Goal: Transaction & Acquisition: Obtain resource

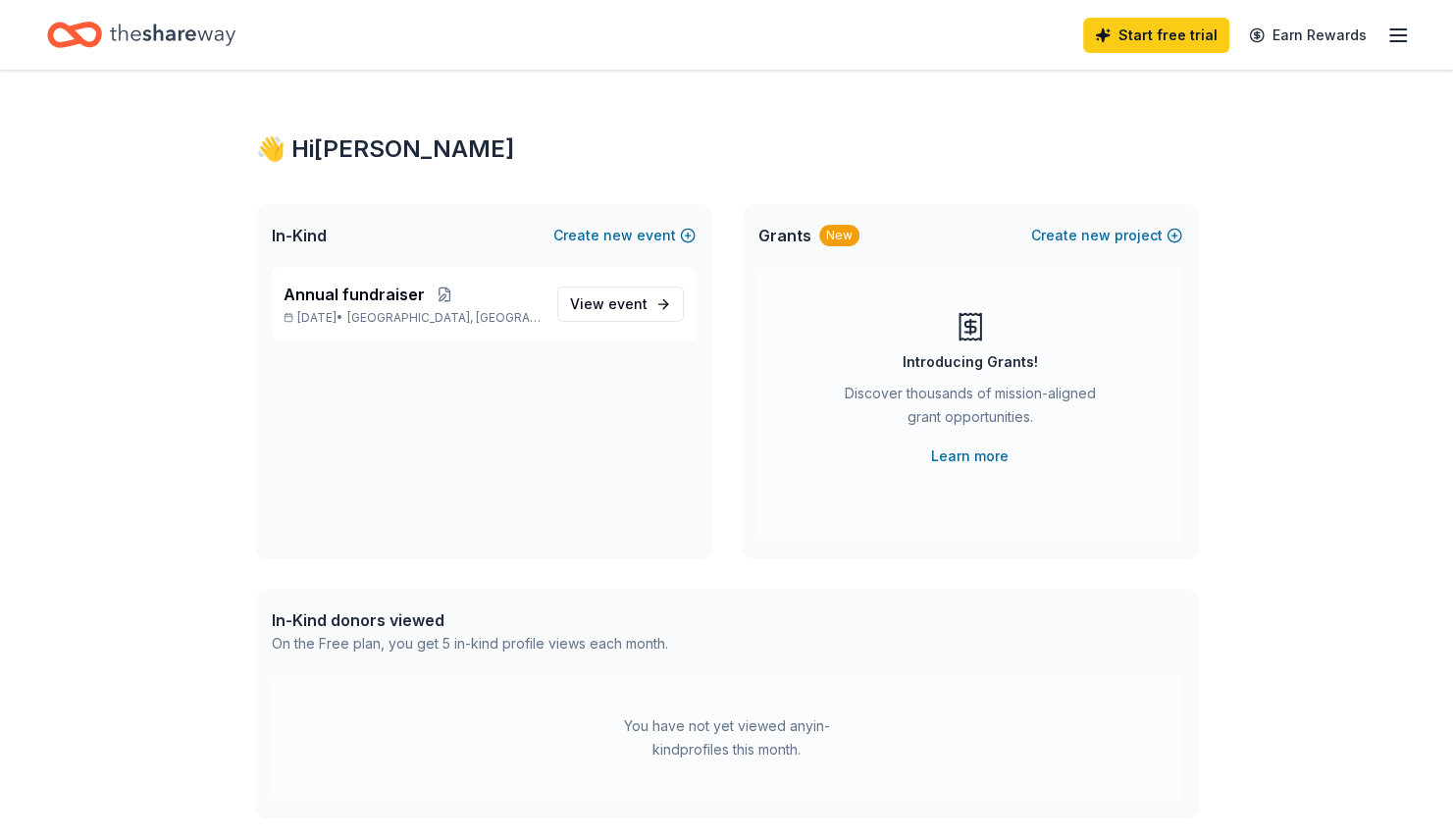
click at [1407, 143] on div "👋 Hi Tara In-Kind Create new event Annual fundraiser Oct 02, 2025 • Providence,…" at bounding box center [726, 624] width 1453 height 1107
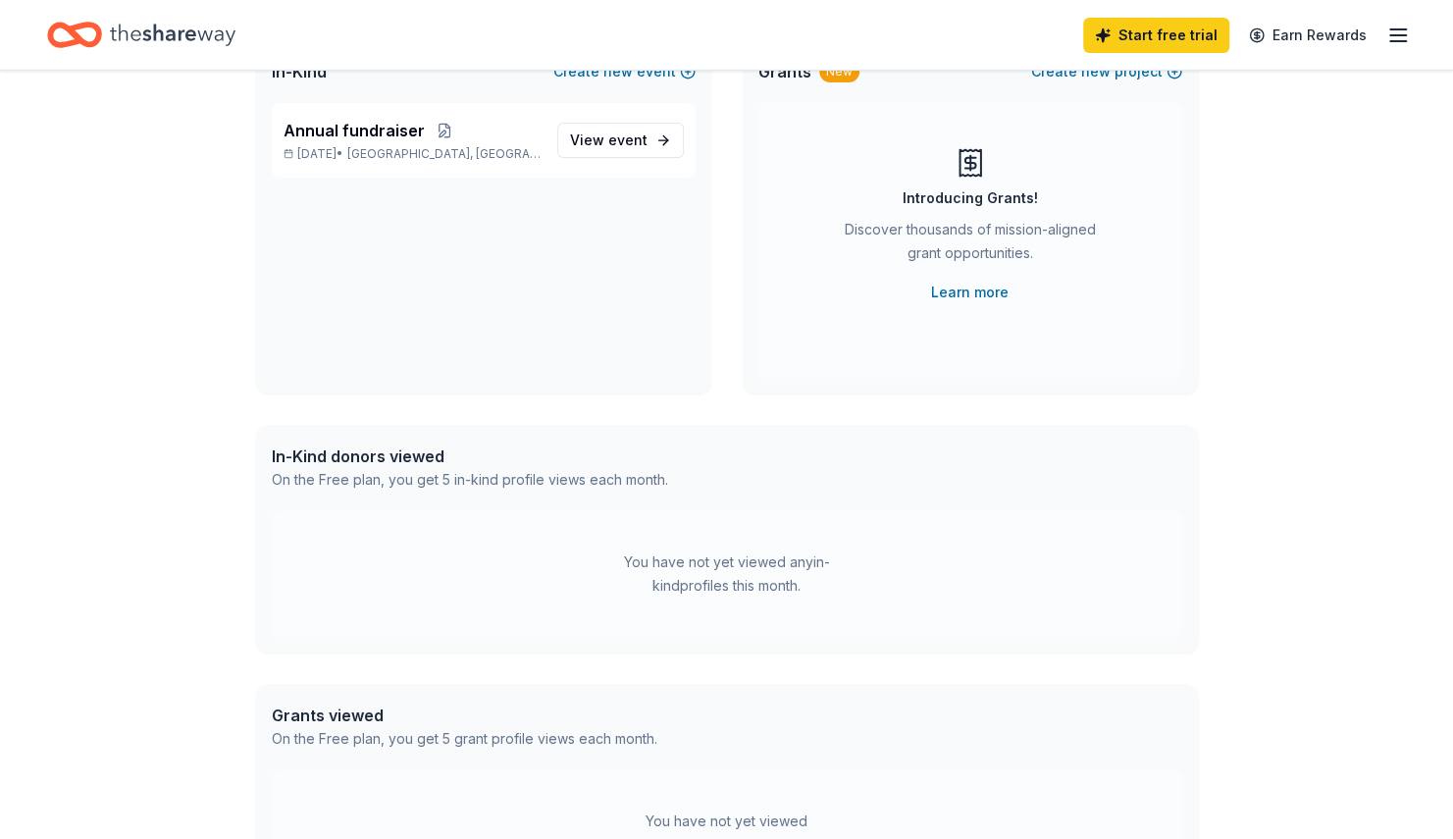
scroll to position [165, 0]
click at [947, 290] on link "Learn more" at bounding box center [970, 292] width 78 height 24
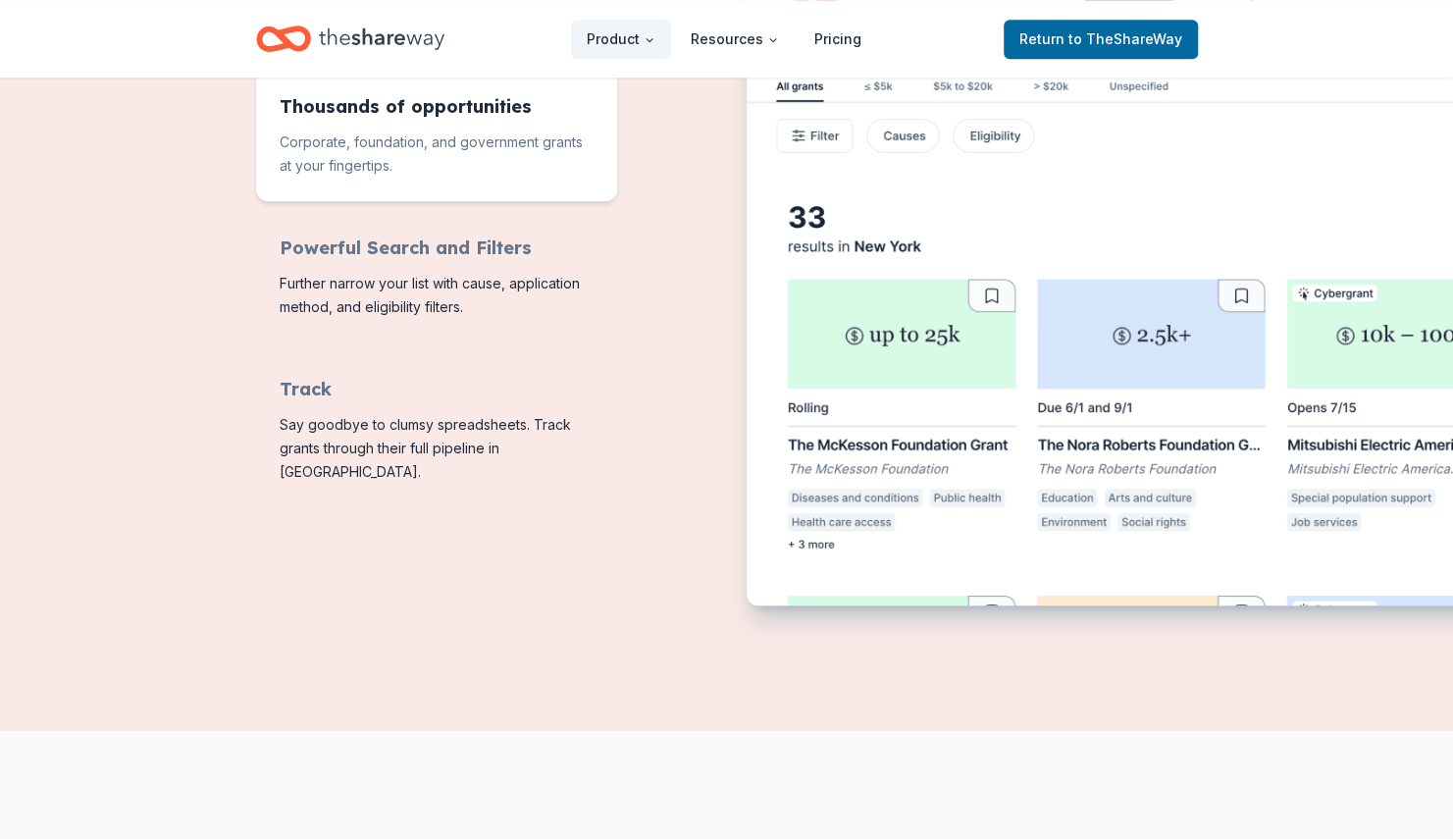
scroll to position [885, 0]
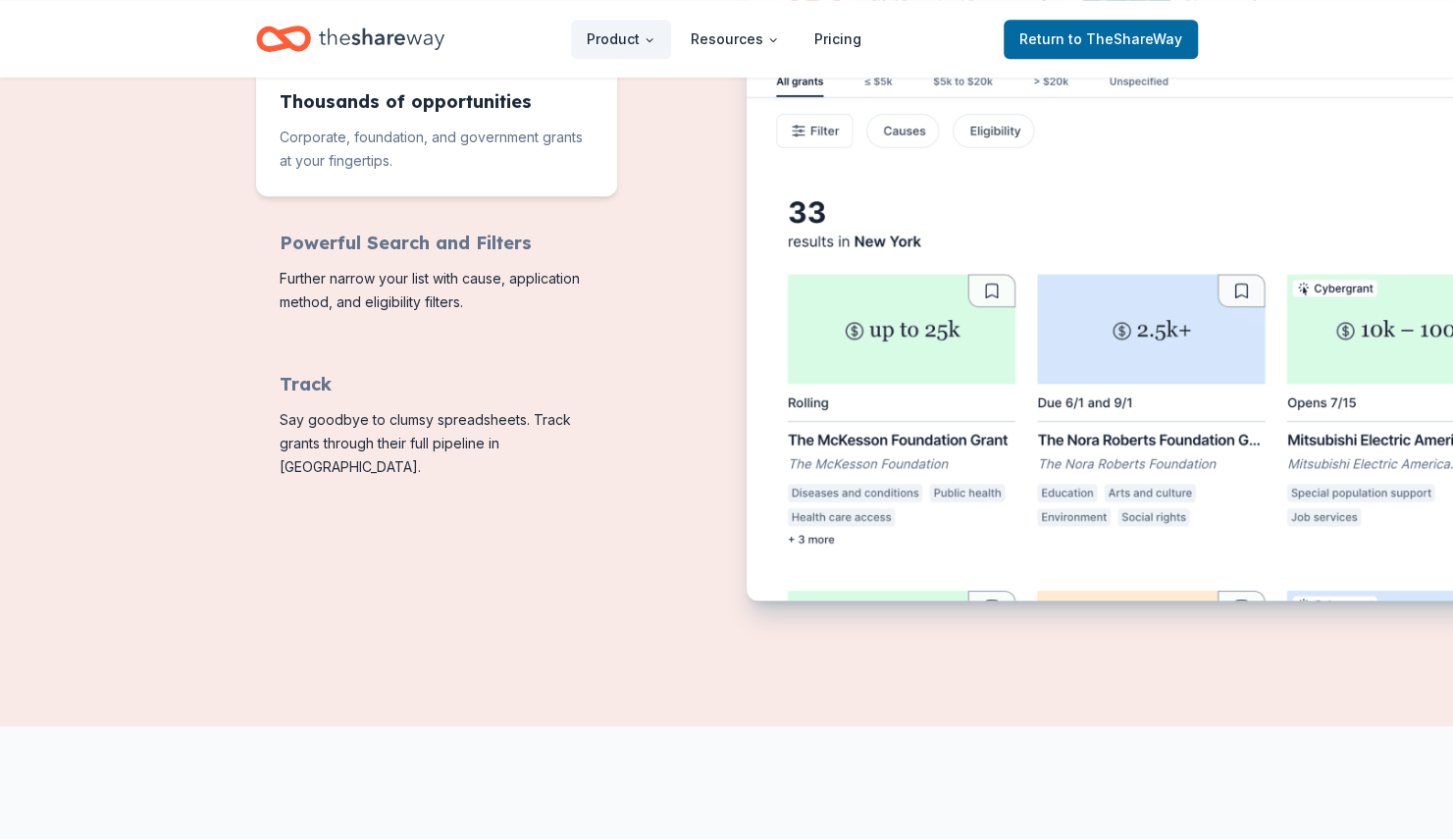
click at [840, 441] on img "Features for running your books" at bounding box center [1178, 291] width 863 height 636
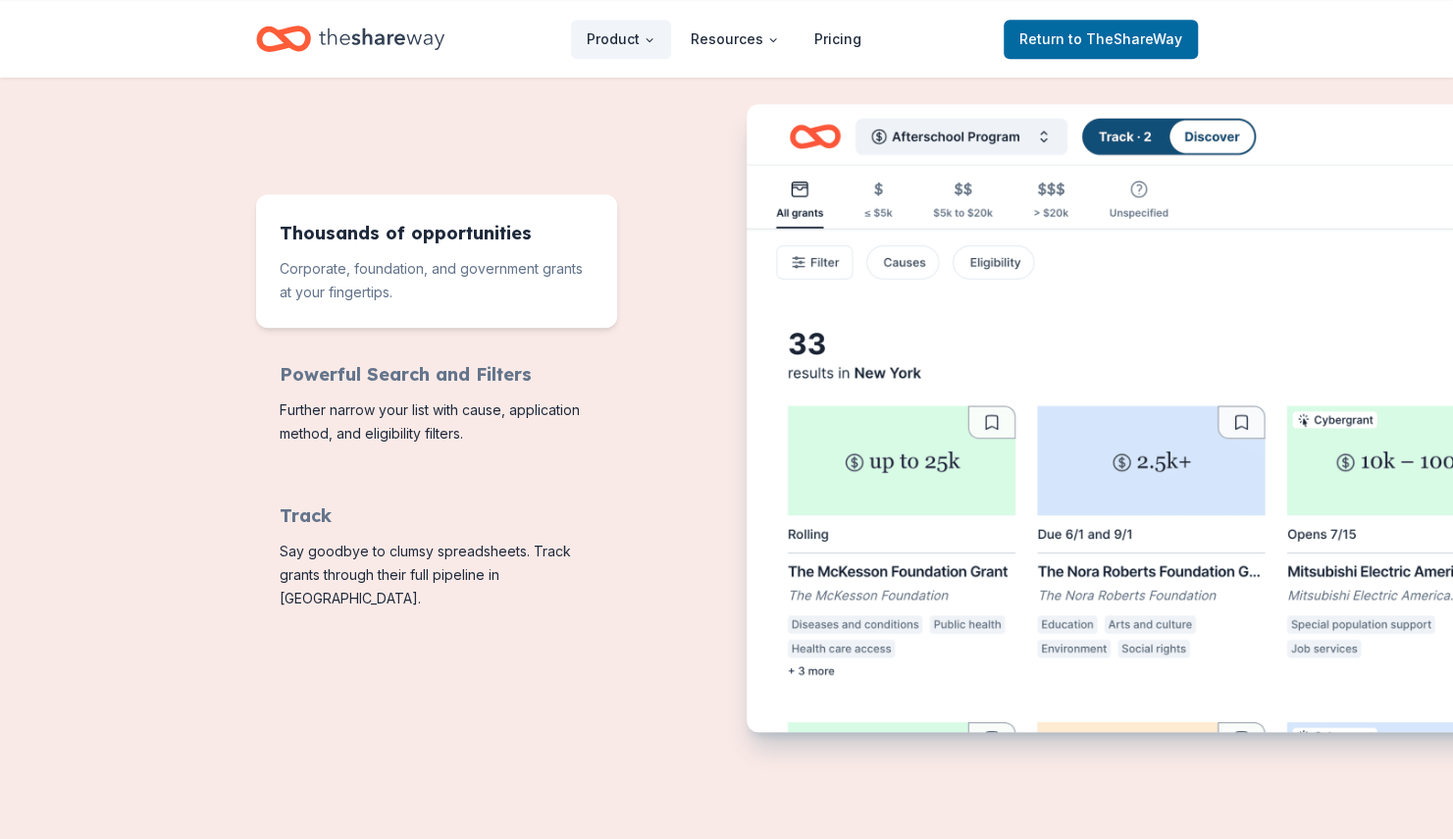
scroll to position [750, 0]
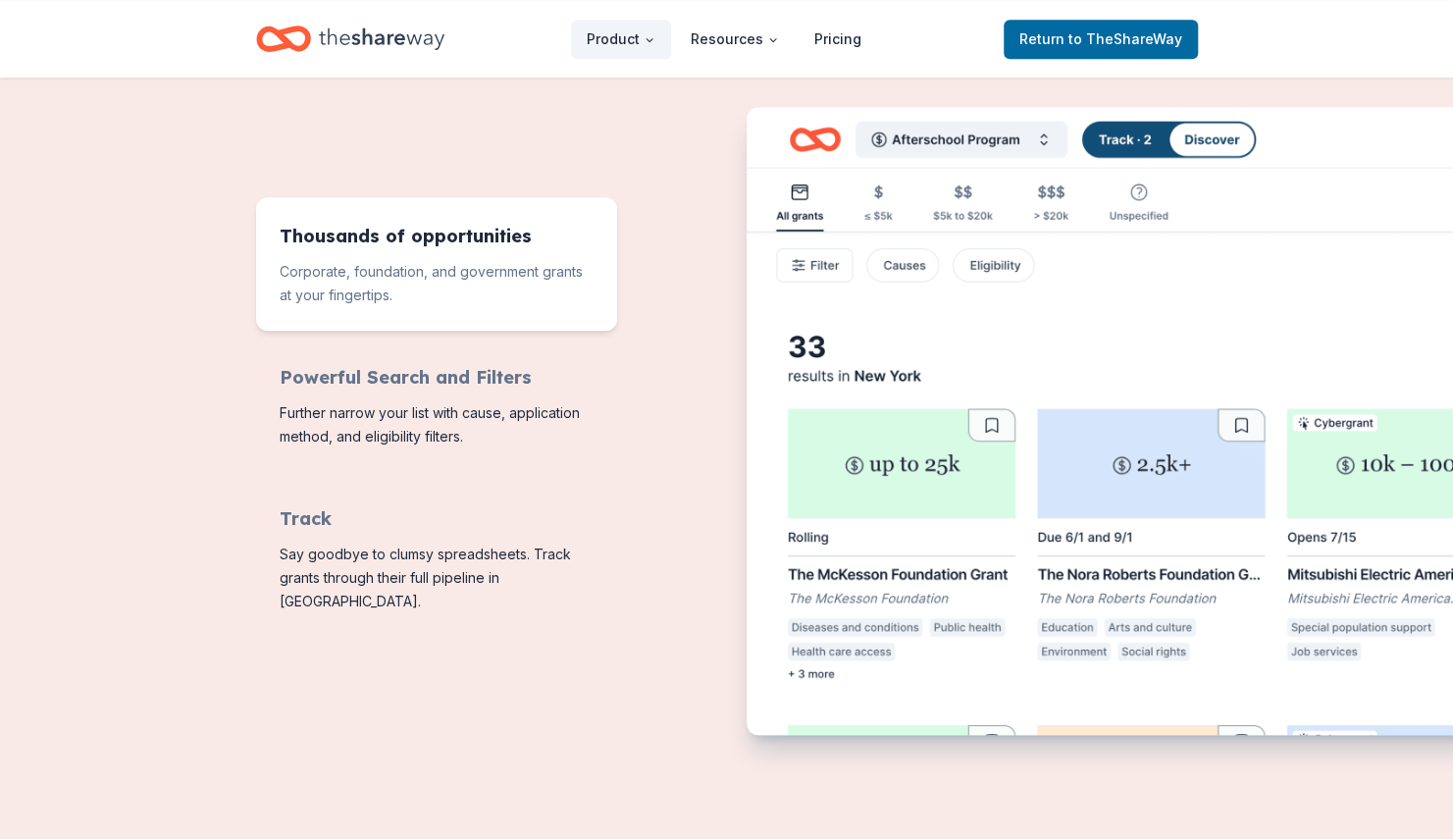
click at [814, 671] on img "Features for running your books" at bounding box center [1178, 425] width 863 height 636
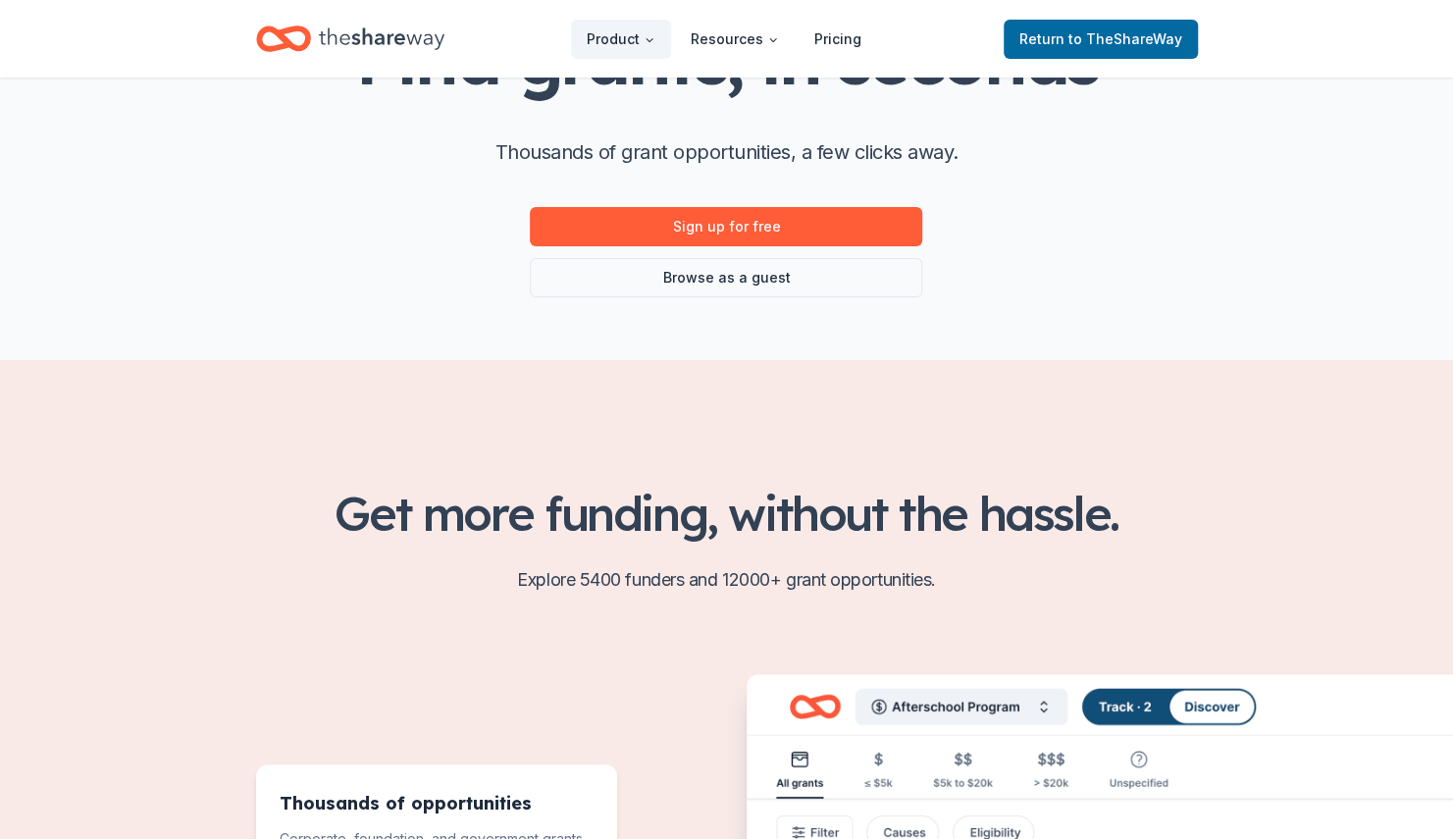
scroll to position [224, 0]
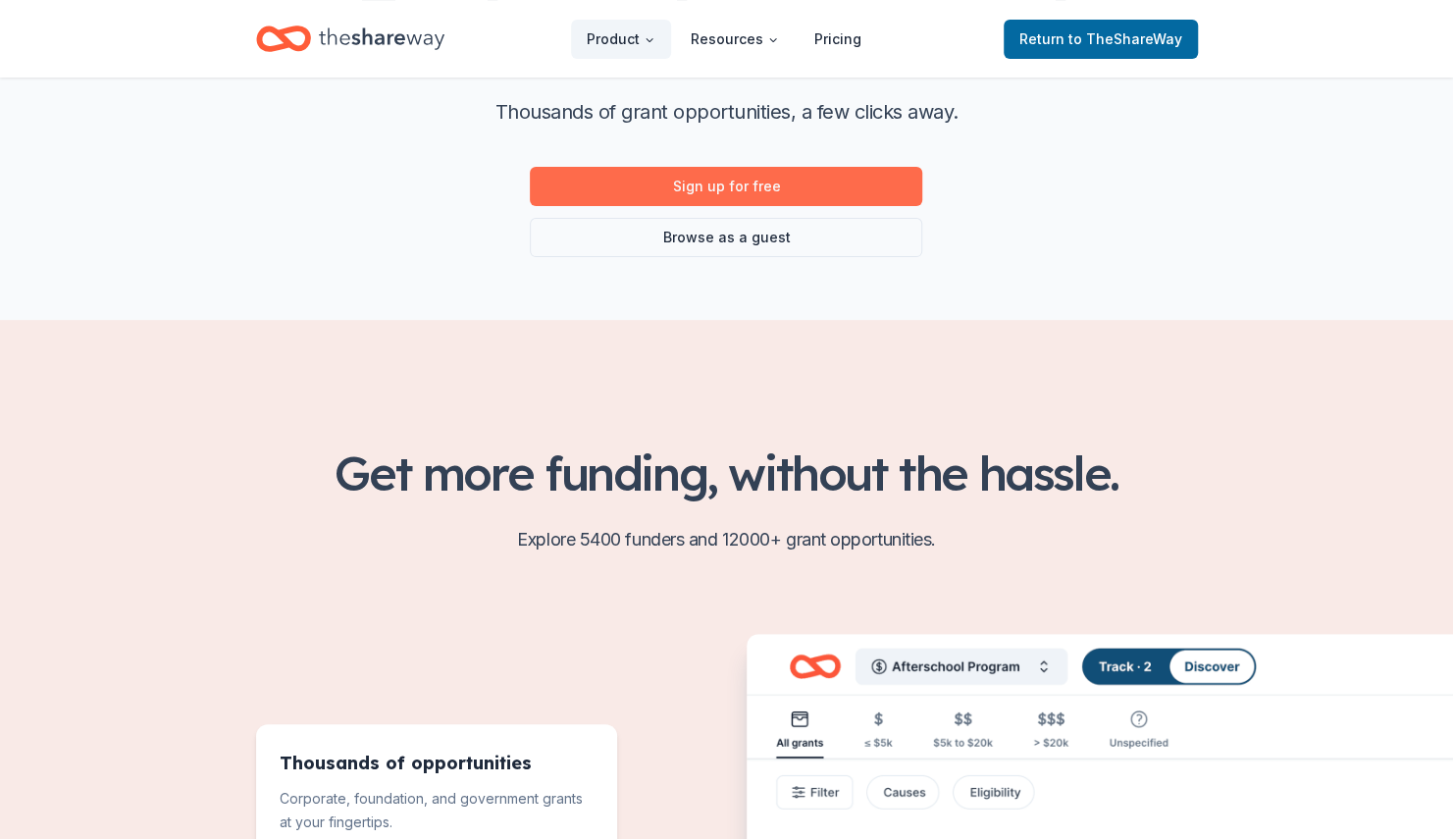
click at [720, 184] on link "Sign up for free" at bounding box center [726, 186] width 392 height 39
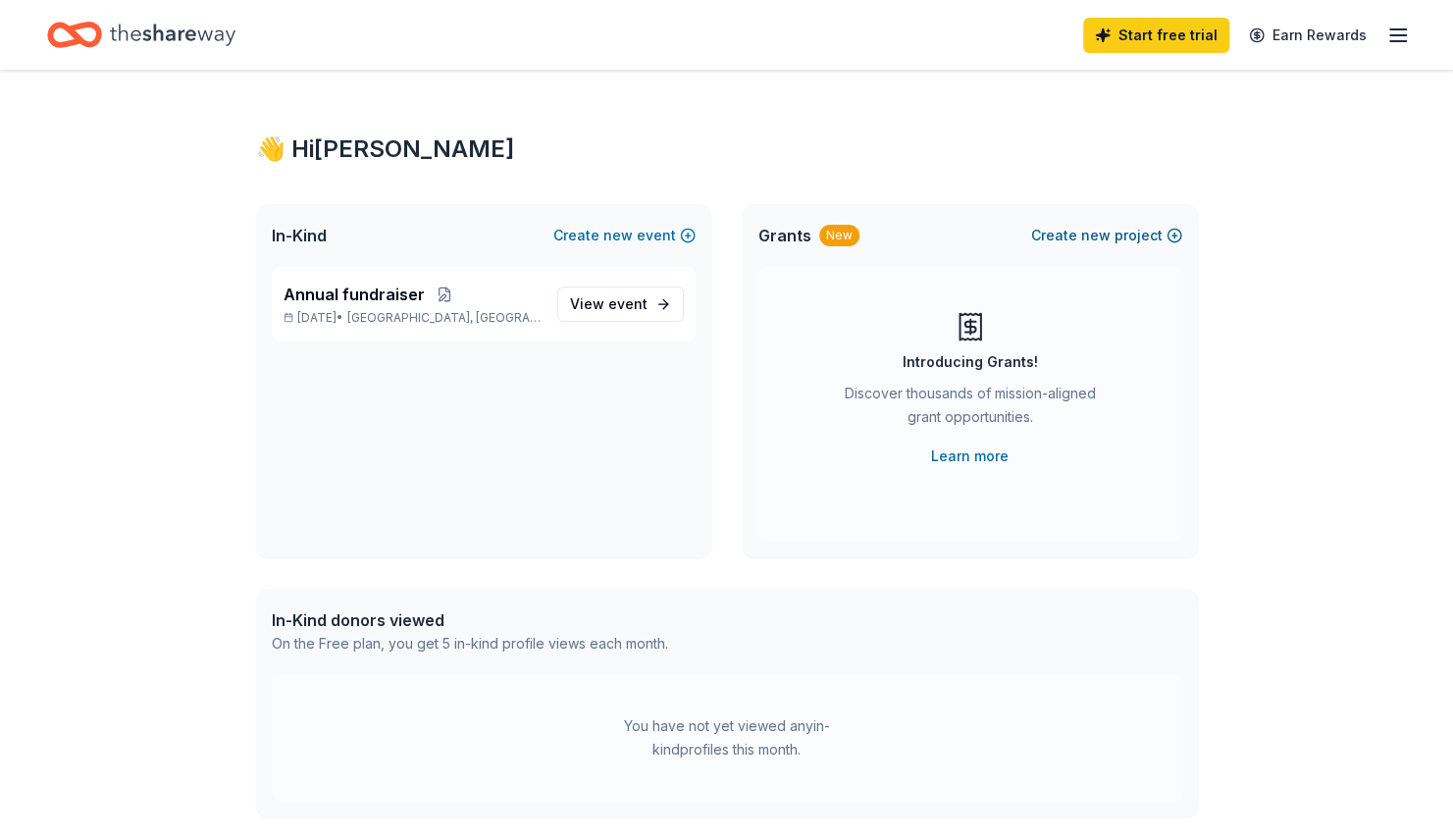
click at [1104, 237] on span "new" at bounding box center [1095, 236] width 29 height 24
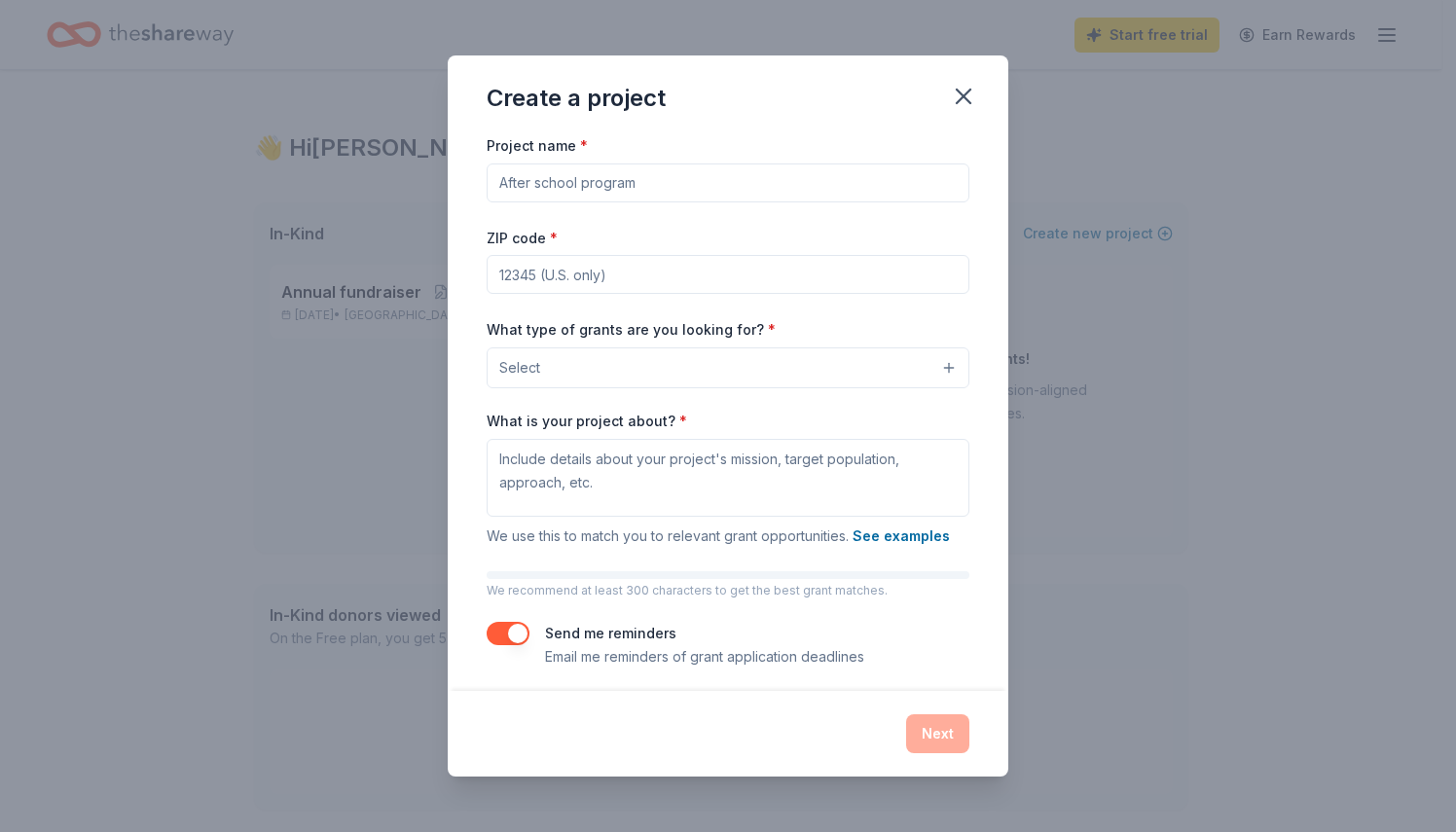
click at [568, 184] on input "Project name *" at bounding box center [728, 182] width 483 height 39
type input "Sports physicals"
click at [548, 270] on input "ZIP code *" at bounding box center [728, 274] width 483 height 39
type input "02920"
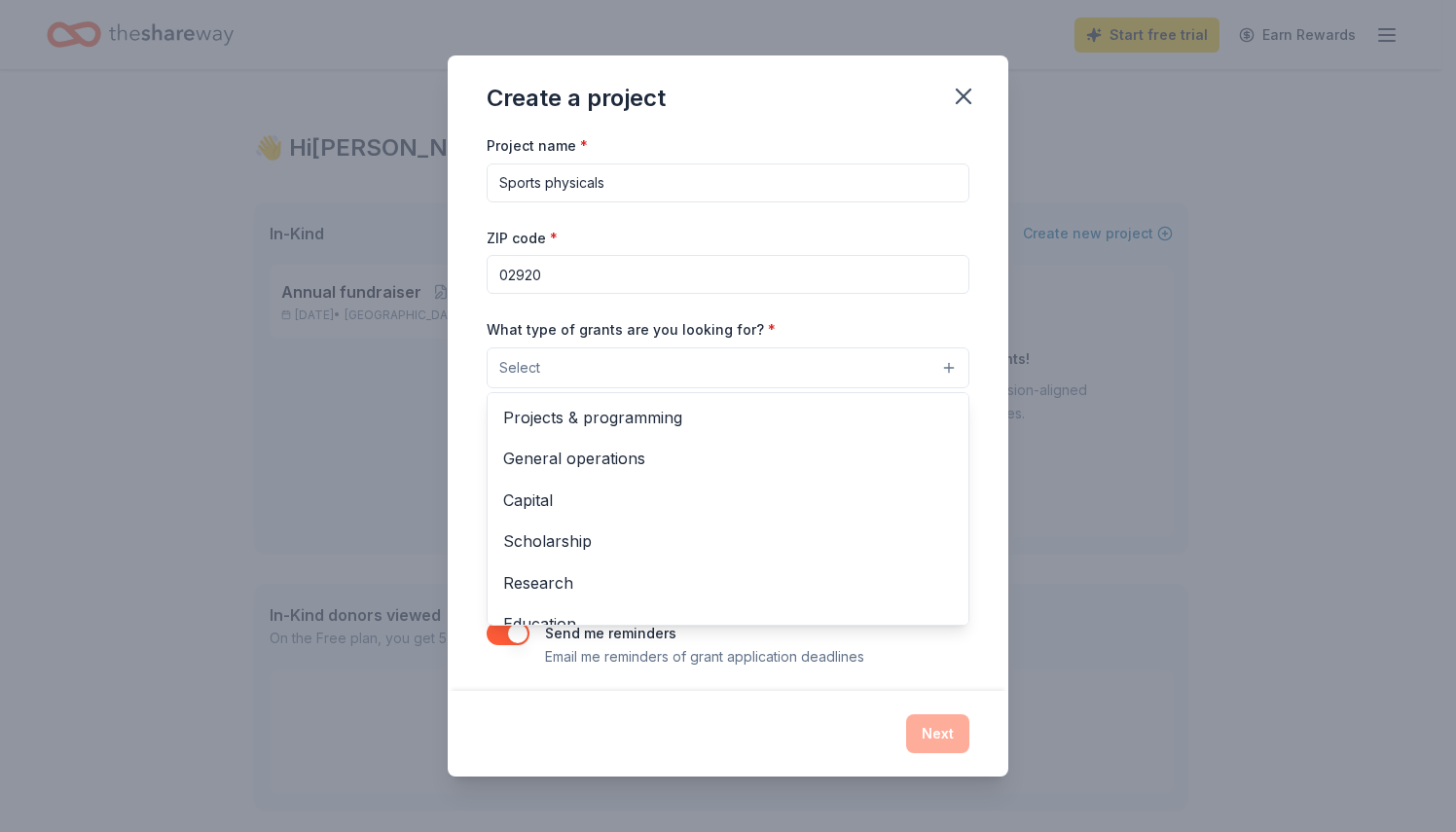
click at [570, 363] on button "Select" at bounding box center [728, 367] width 483 height 41
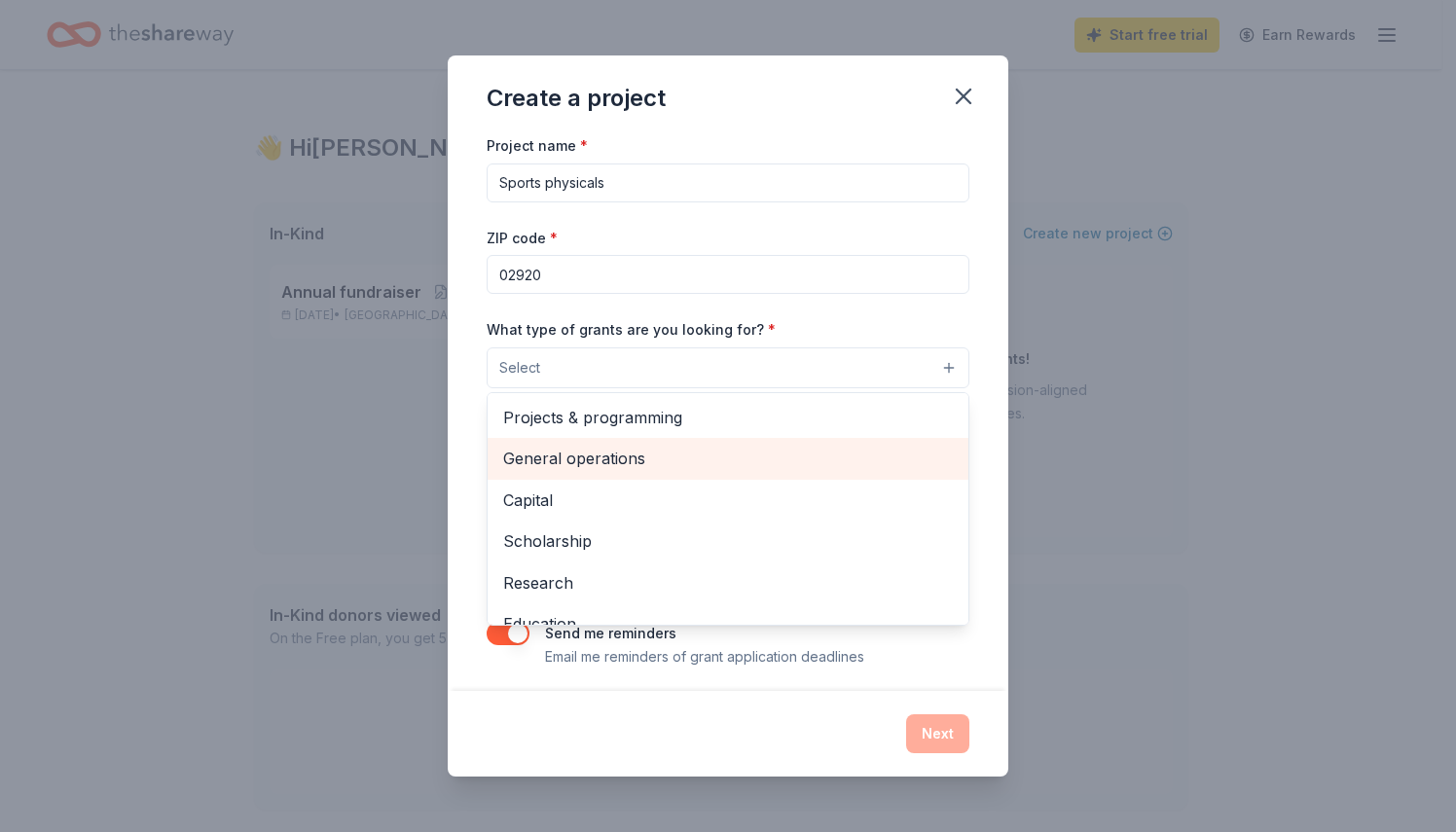
click at [590, 461] on span "General operations" at bounding box center [727, 458] width 449 height 26
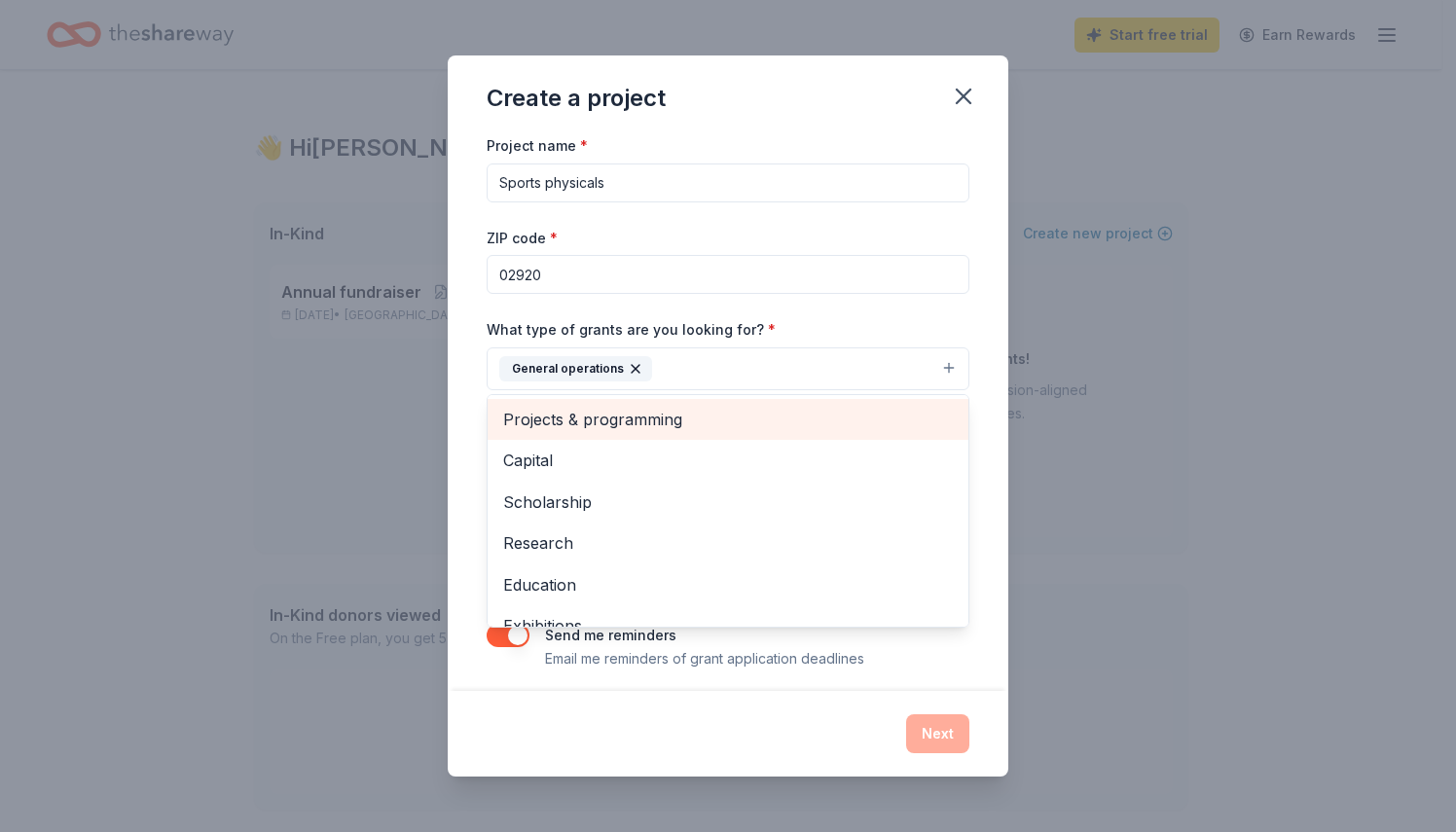
click at [525, 418] on span "Projects & programming" at bounding box center [727, 419] width 449 height 26
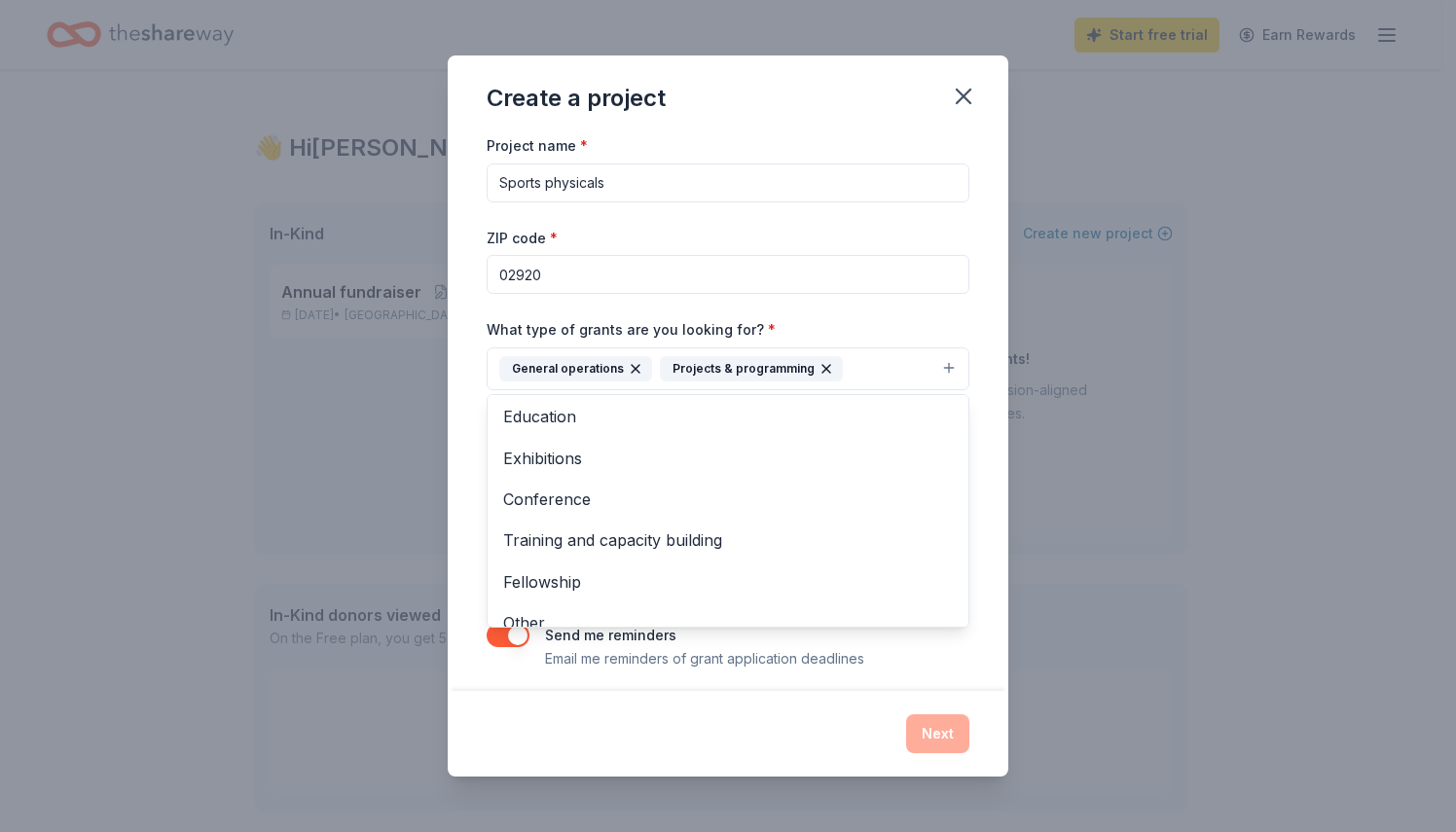
scroll to position [146, 0]
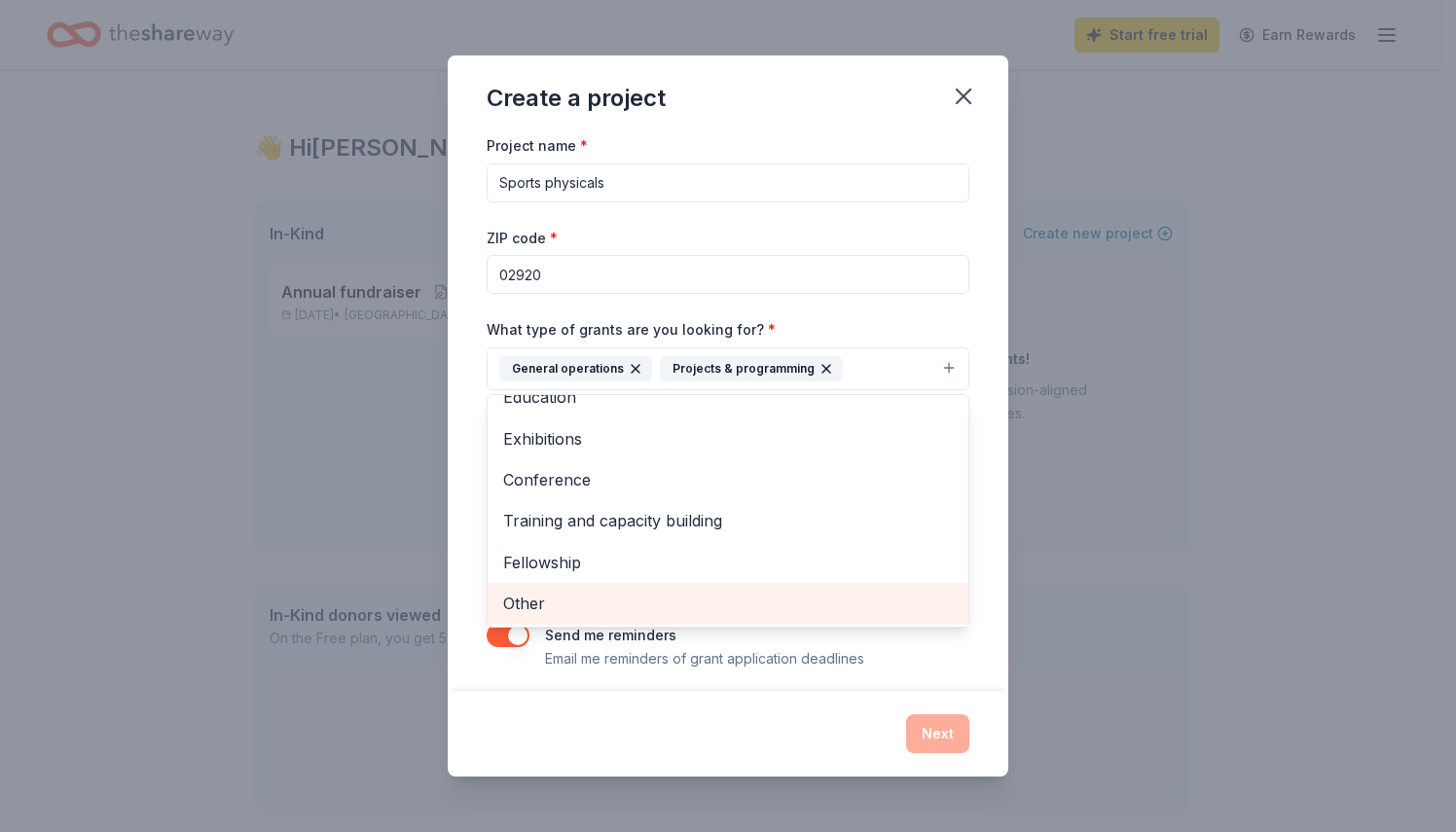
click at [532, 595] on span "Other" at bounding box center [727, 603] width 449 height 26
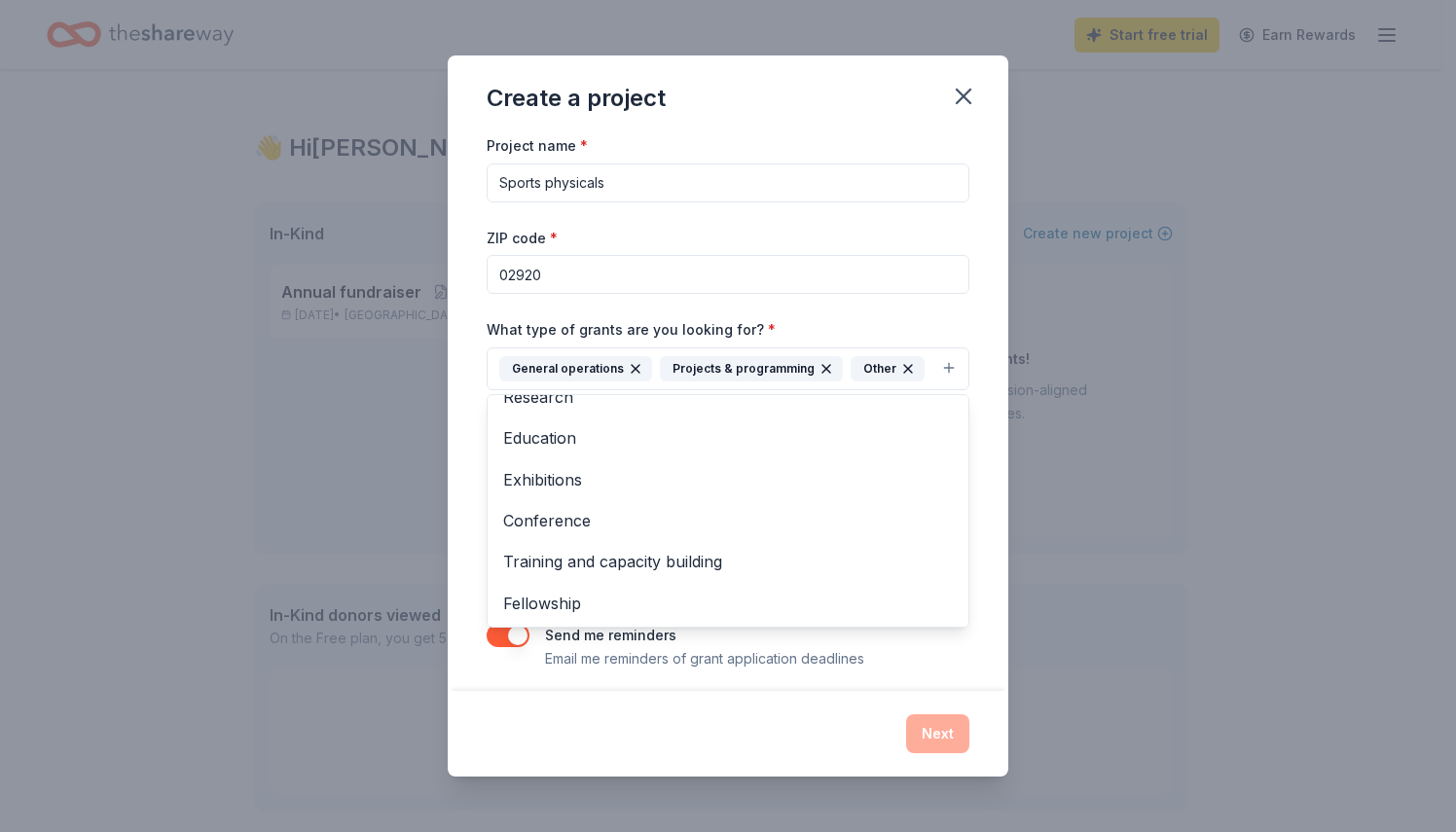
click at [692, 751] on div "Create a project Project name * Sports physicals ZIP code * 02920 What type of …" at bounding box center [727, 416] width 560 height 721
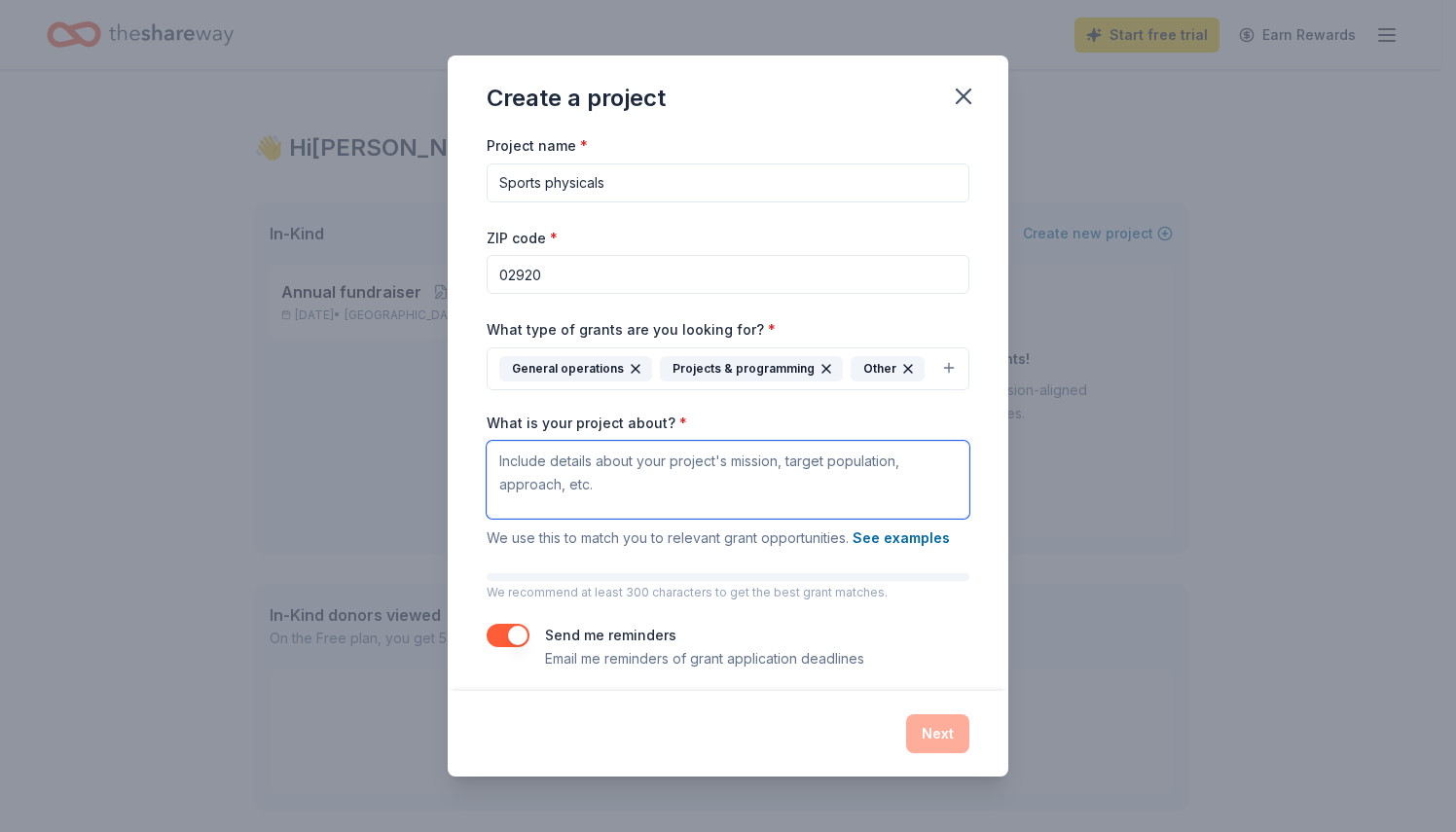
click at [530, 460] on textarea "What is your project about? *" at bounding box center [728, 479] width 483 height 77
click at [565, 455] on textarea "Providing physicals to uninsured or underinsured" at bounding box center [728, 479] width 483 height 77
click at [866, 460] on textarea "Providing sports physicals to uninsured or underinsured" at bounding box center [728, 479] width 483 height 77
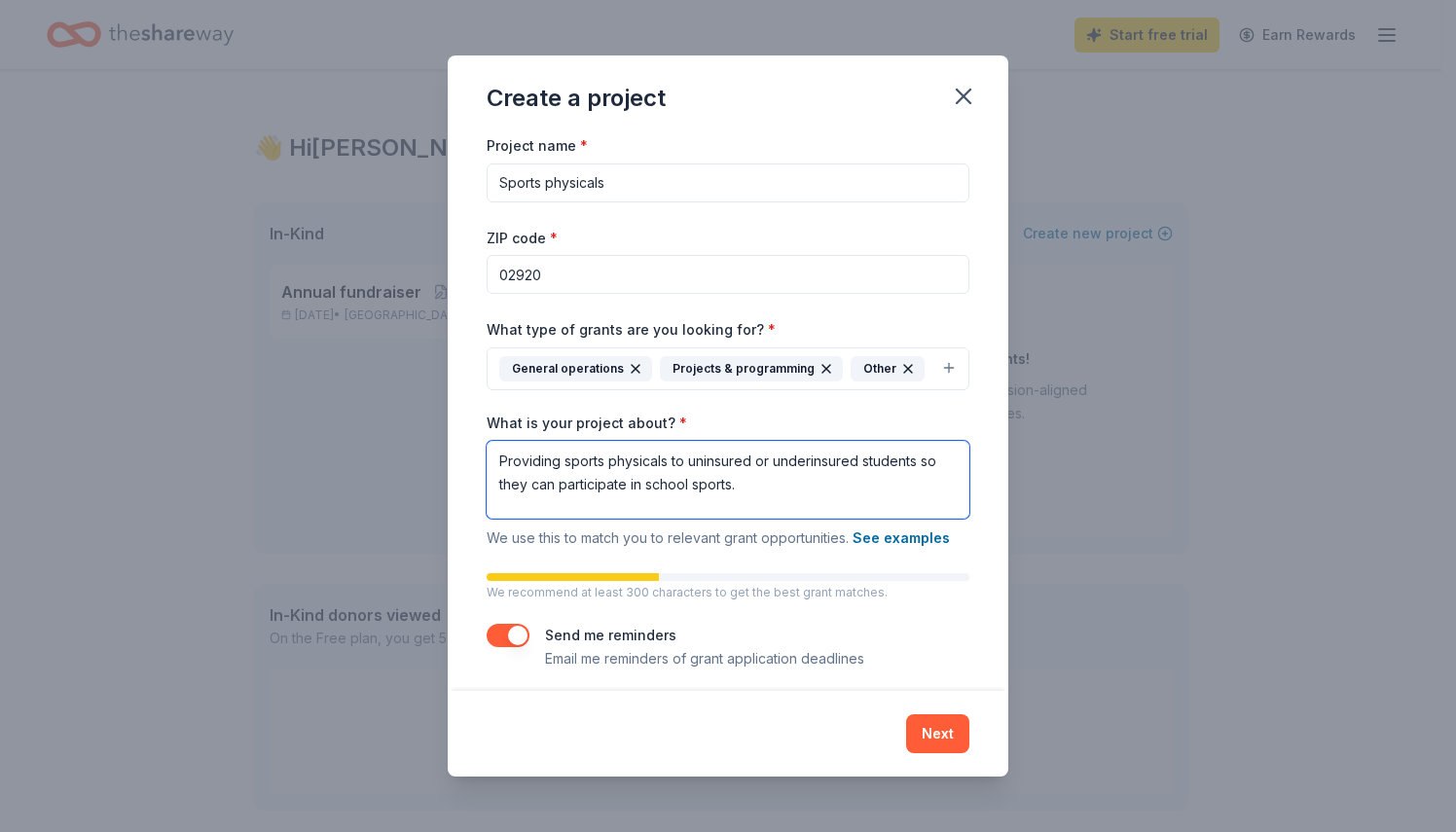
type textarea "Providing sports physicals to uninsured or underinsured students so they can pa…"
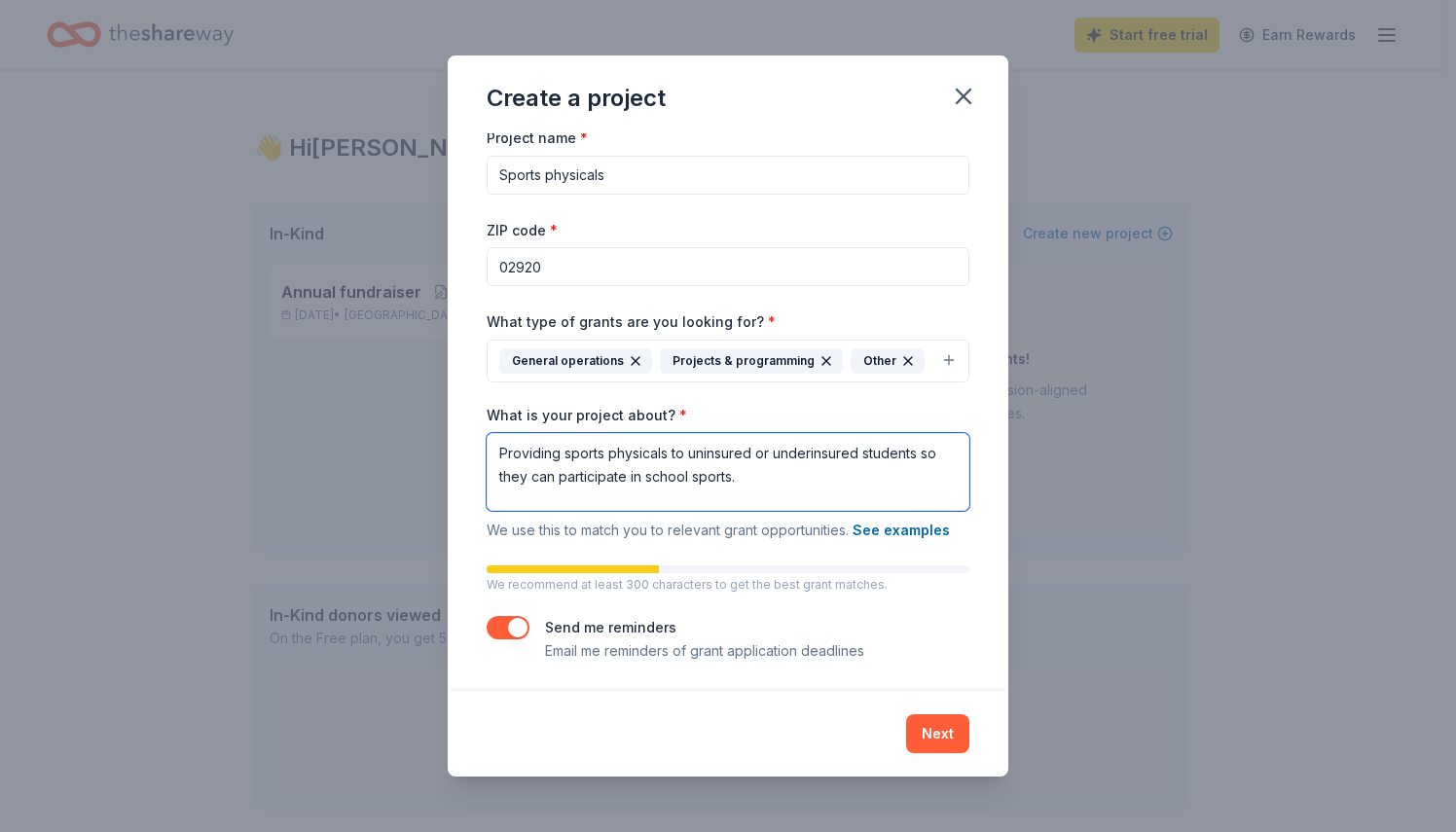
click at [664, 450] on textarea "Providing sports physicals to uninsured or underinsured students so they can pa…" at bounding box center [728, 472] width 483 height 77
click at [669, 453] on textarea "Providing sports physicals to uninsured or underinsured students so they can pa…" at bounding box center [728, 472] width 483 height 77
click at [948, 716] on button "Next" at bounding box center [937, 733] width 63 height 39
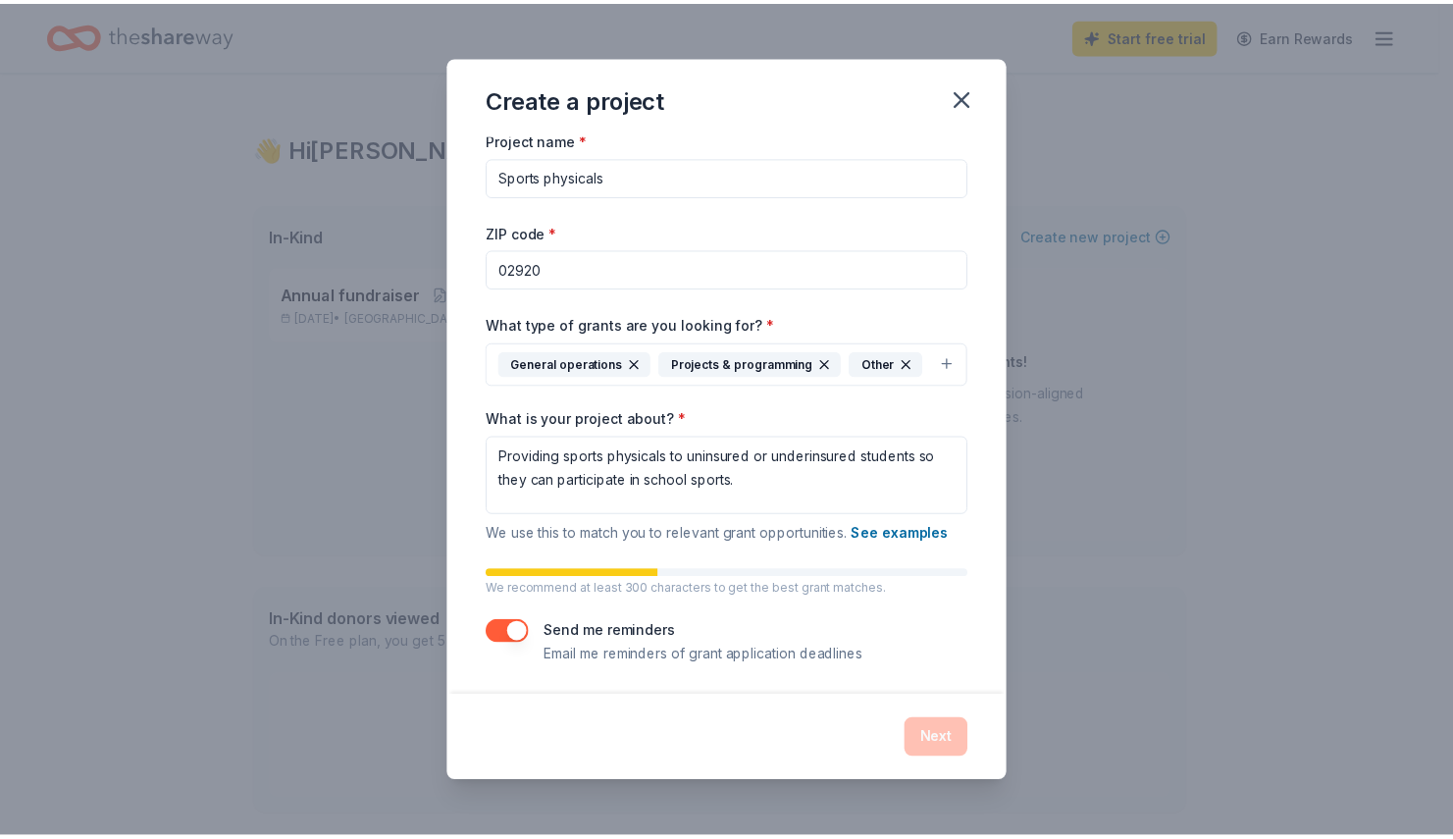
scroll to position [0, 0]
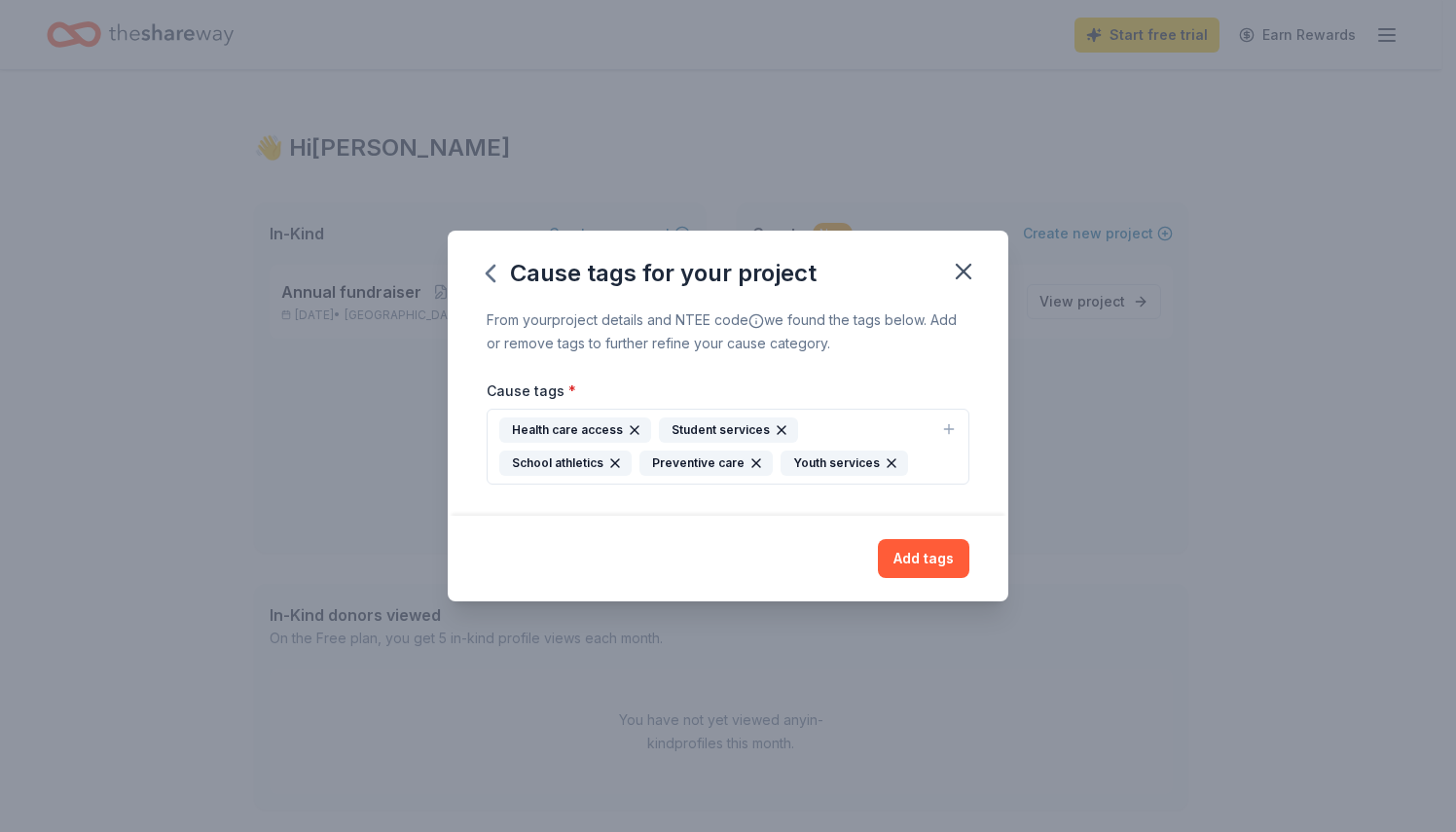
click at [613, 426] on div "Health care access" at bounding box center [574, 430] width 152 height 26
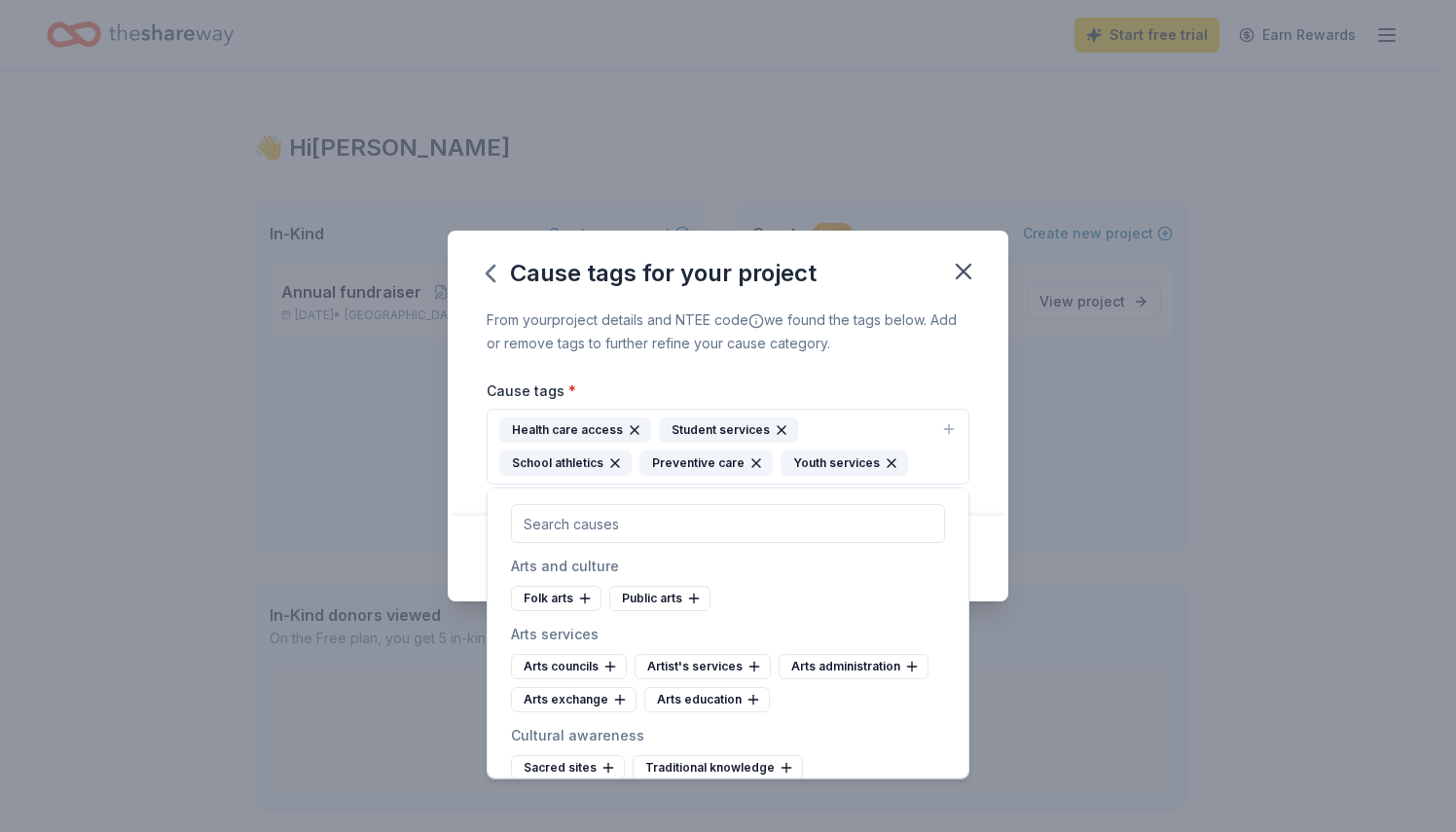
click at [891, 346] on div "From your project details and NTEE code we found the tags below. Add or remove …" at bounding box center [728, 331] width 483 height 47
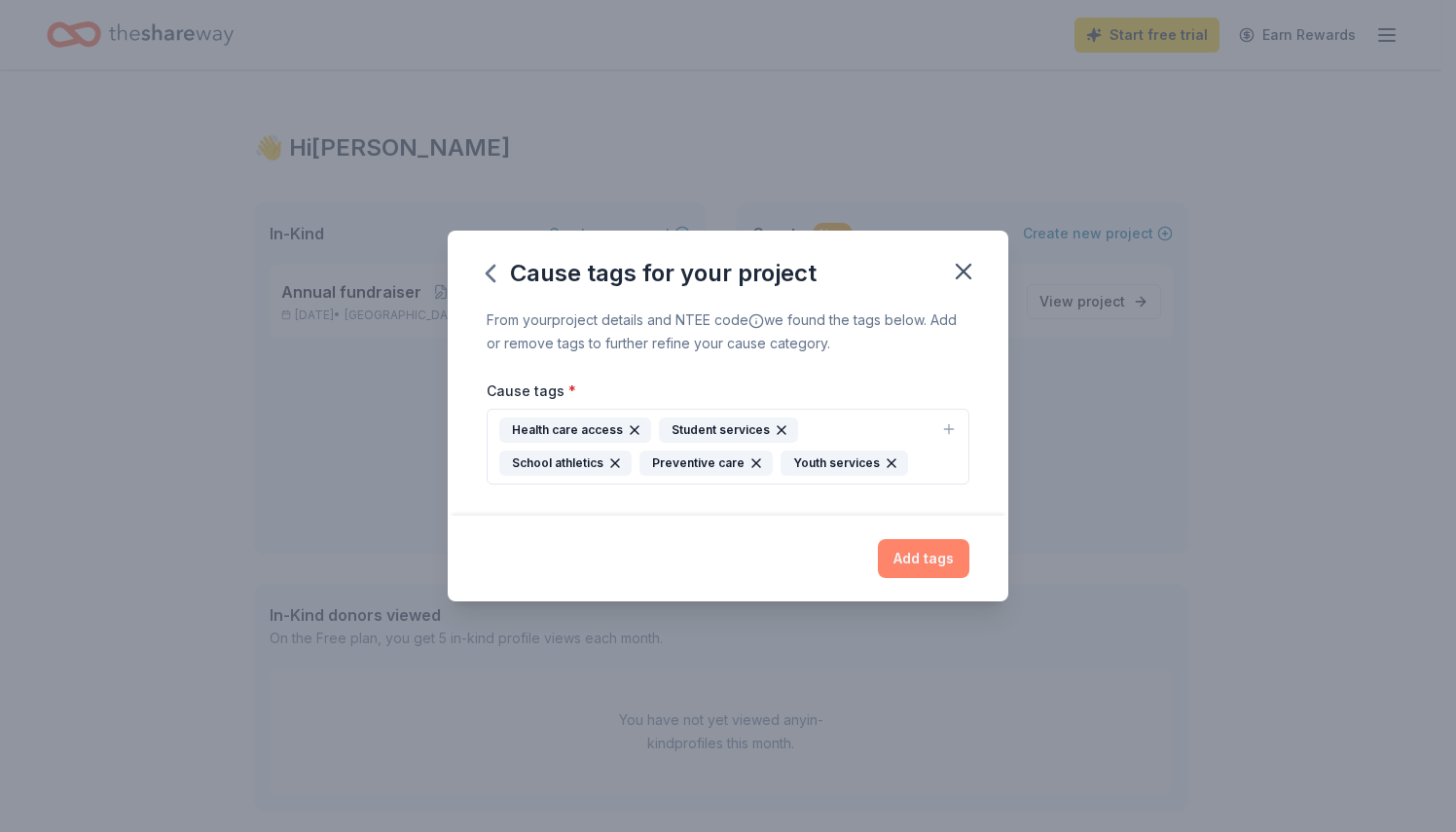
click at [922, 558] on button "Add tags" at bounding box center [923, 557] width 91 height 39
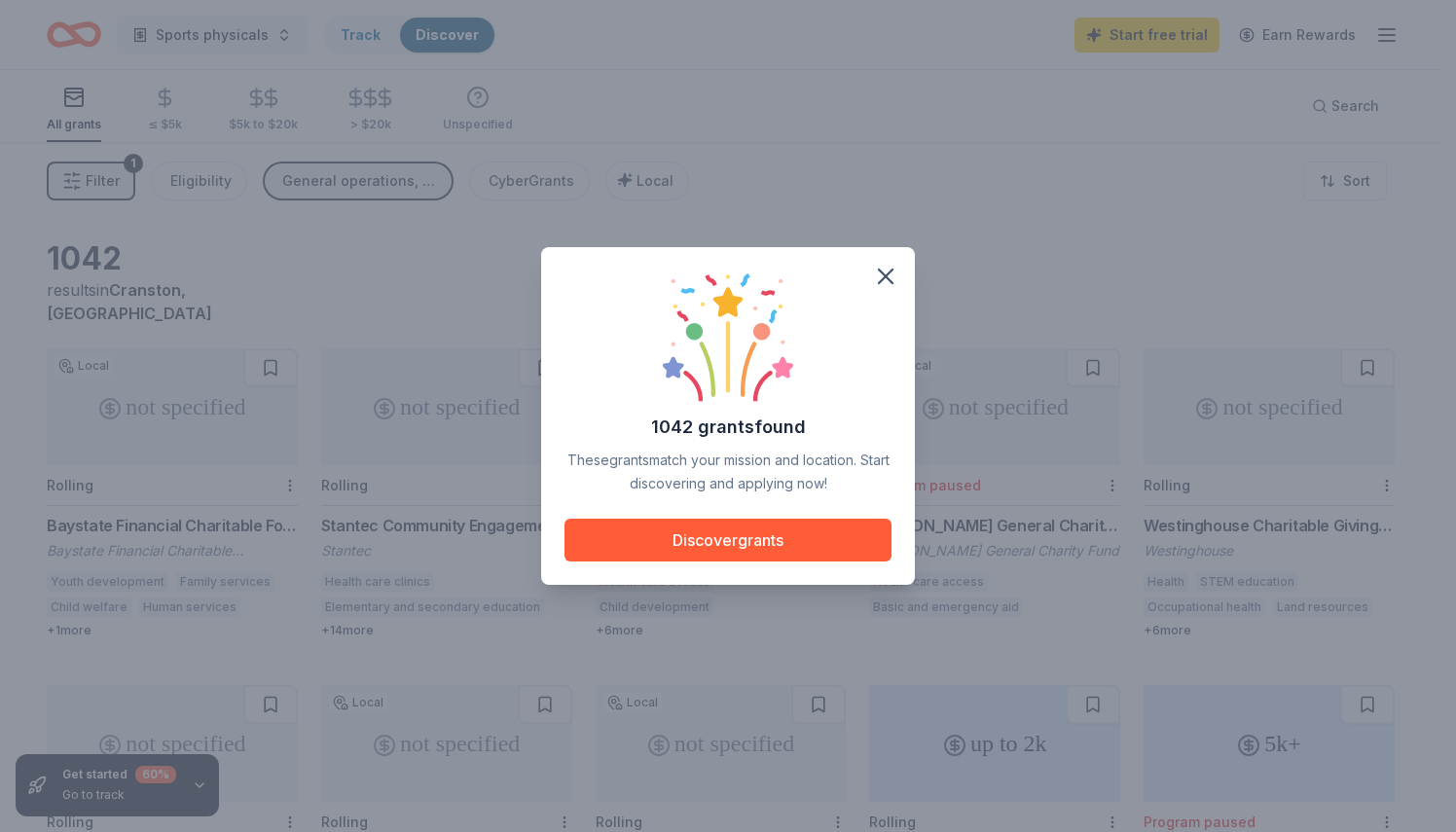
click at [922, 558] on div "1042 grants found These grants match your mission and location. Start discoveri…" at bounding box center [728, 416] width 1456 height 832
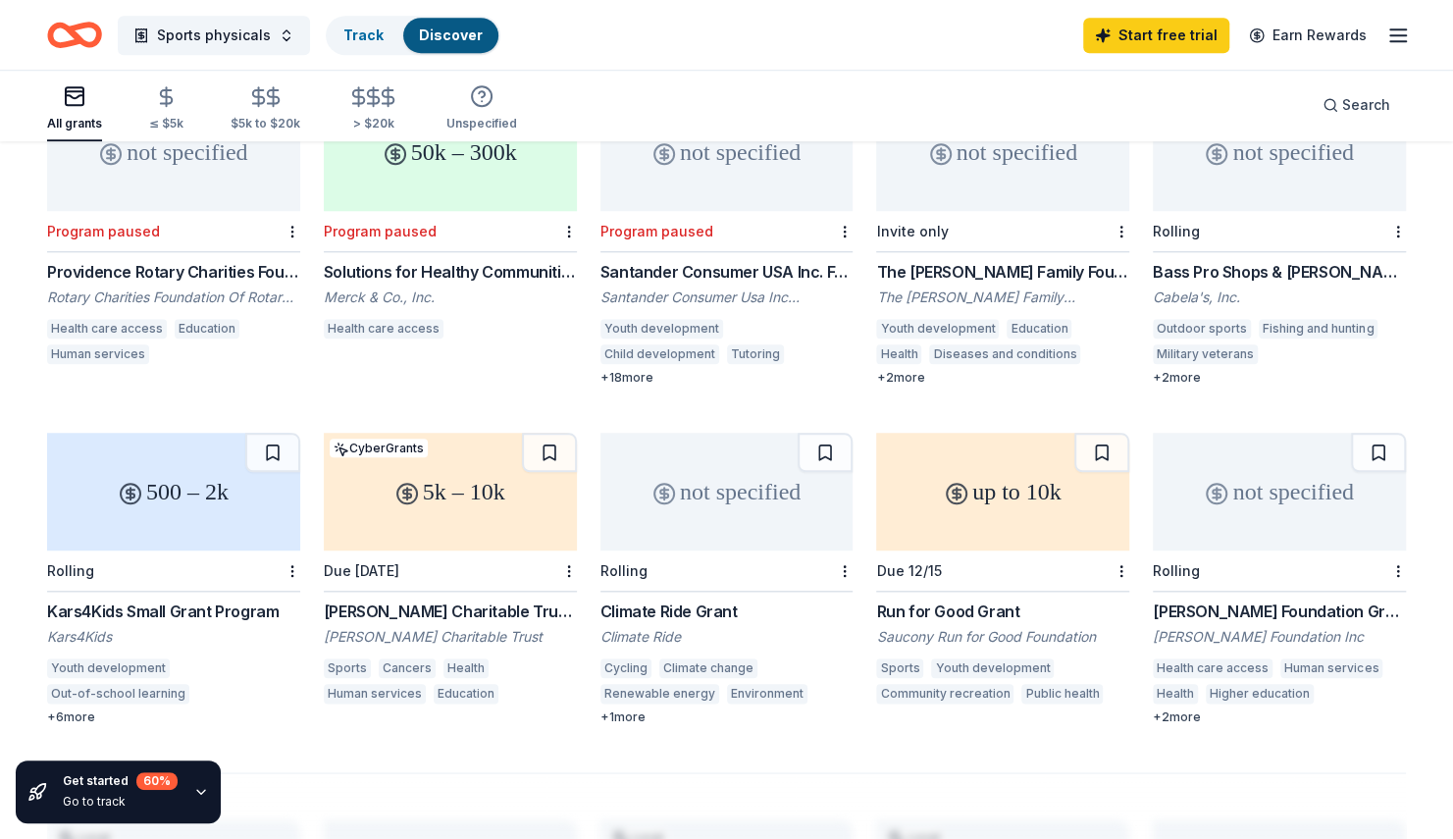
scroll to position [939, 0]
click at [978, 477] on div "up to 10k" at bounding box center [1002, 490] width 253 height 118
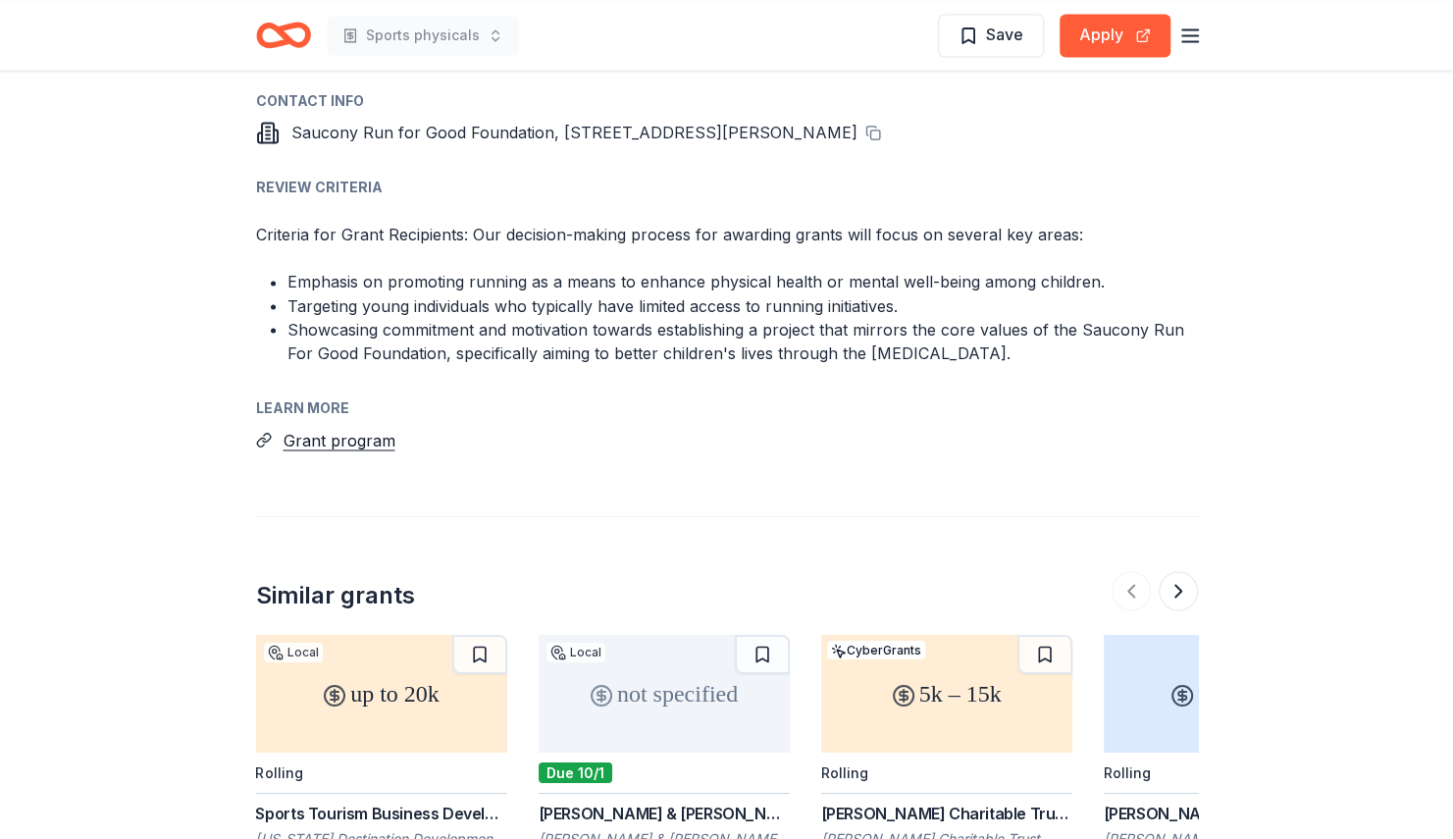
scroll to position [1899, 0]
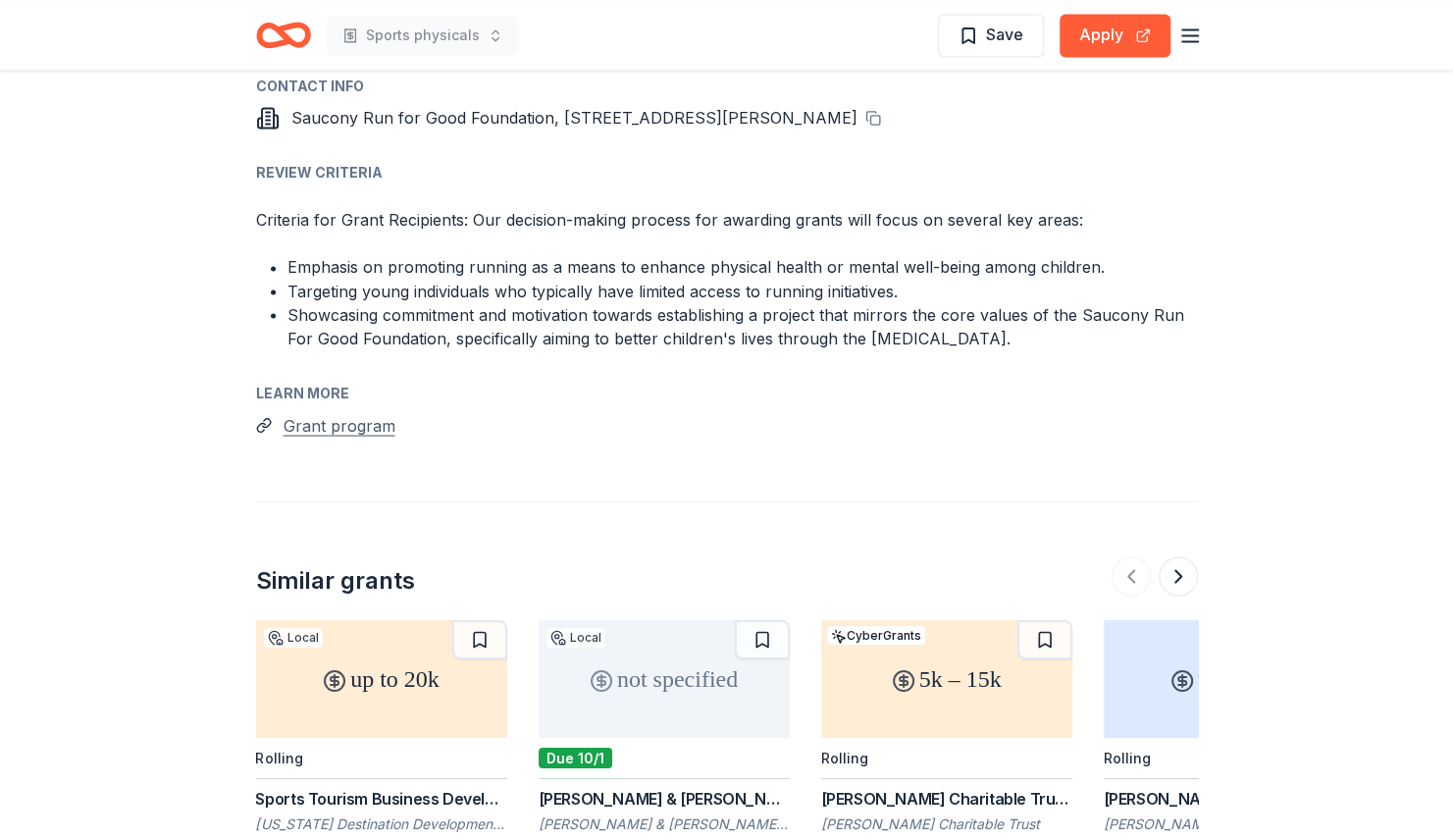
click at [330, 430] on button "Grant program" at bounding box center [340, 425] width 112 height 26
drag, startPoint x: 1450, startPoint y: 532, endPoint x: 1448, endPoint y: 559, distance: 27.5
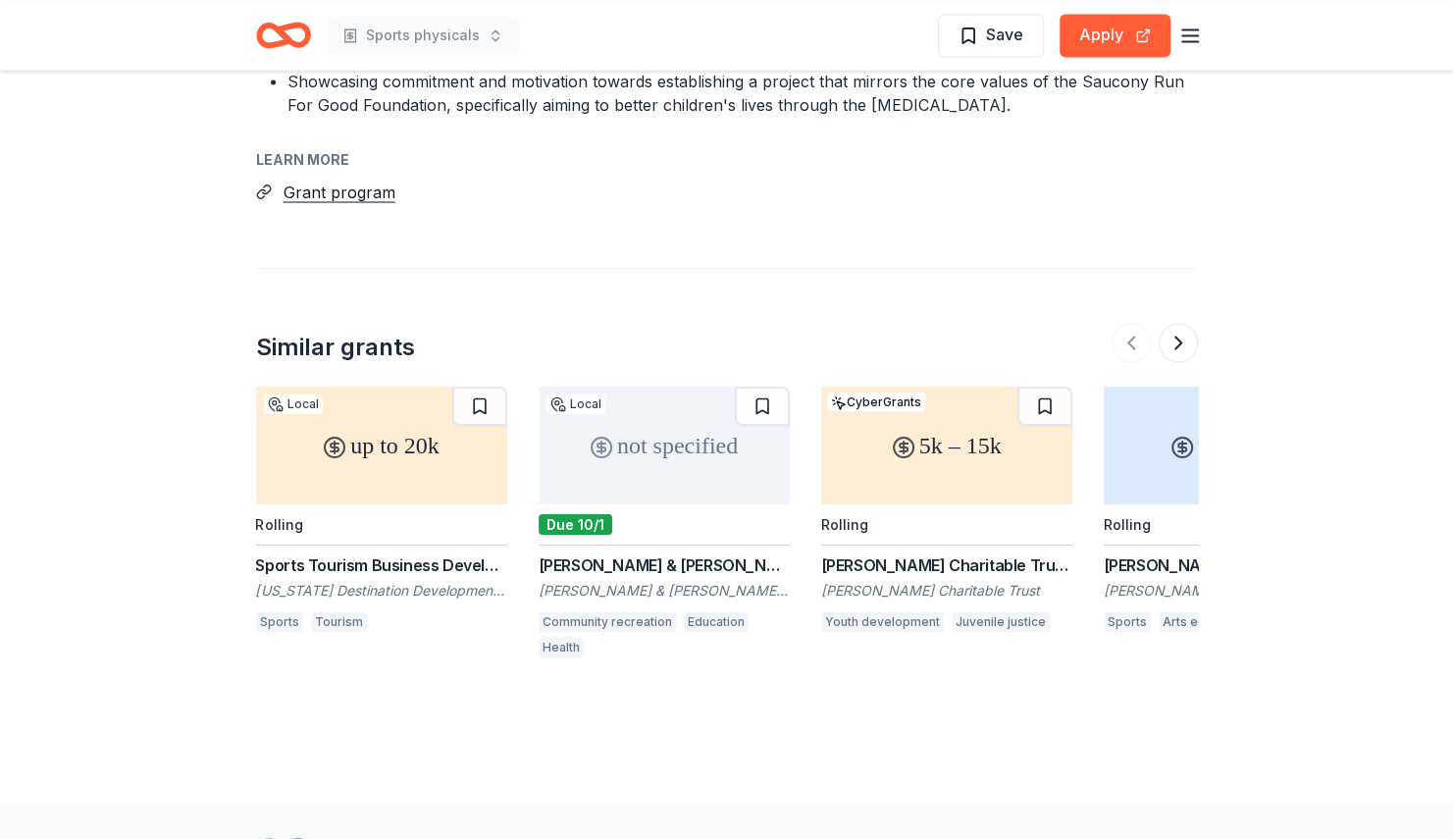
scroll to position [2136, 0]
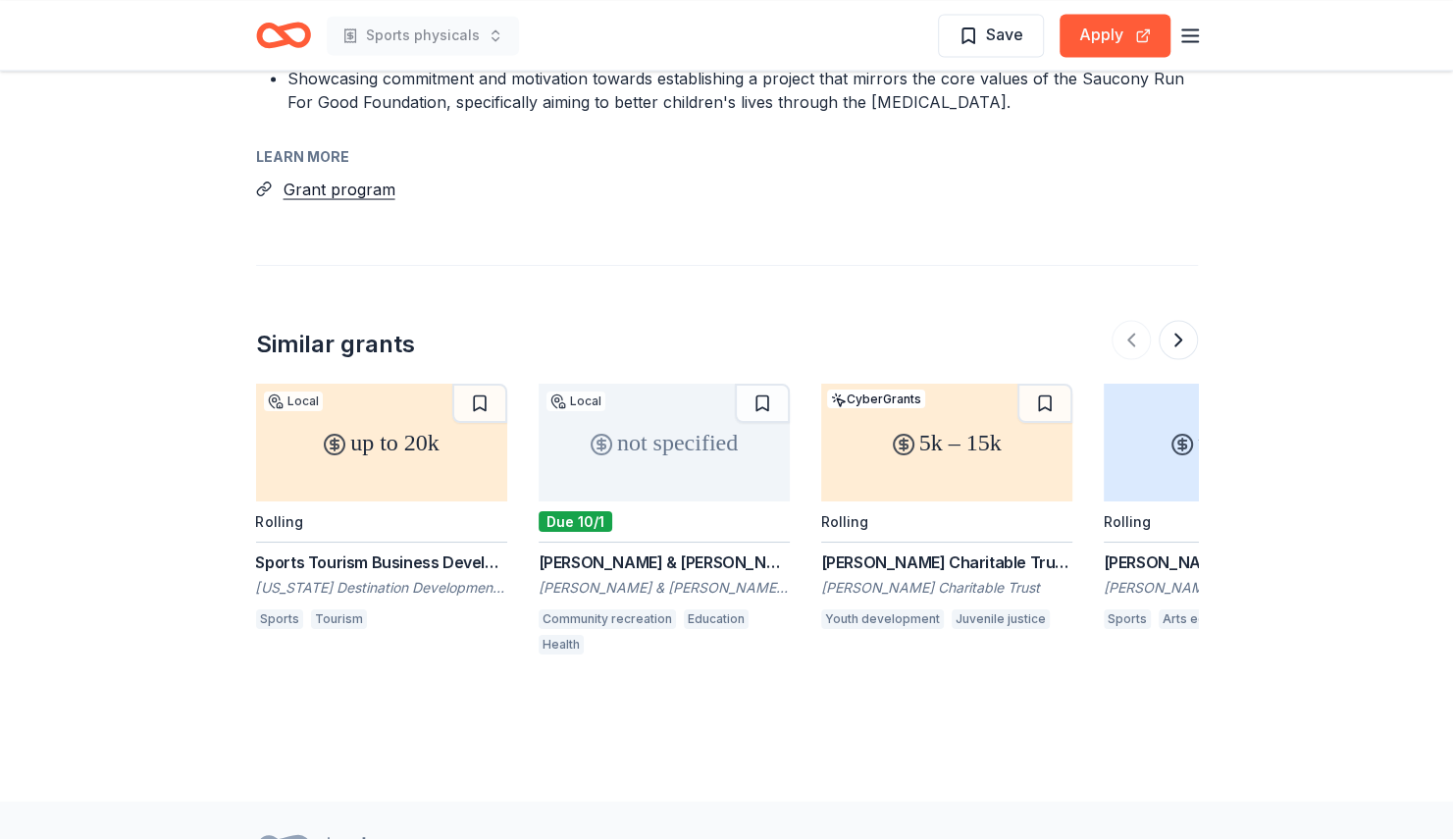
click at [685, 459] on div "not specified" at bounding box center [664, 442] width 251 height 118
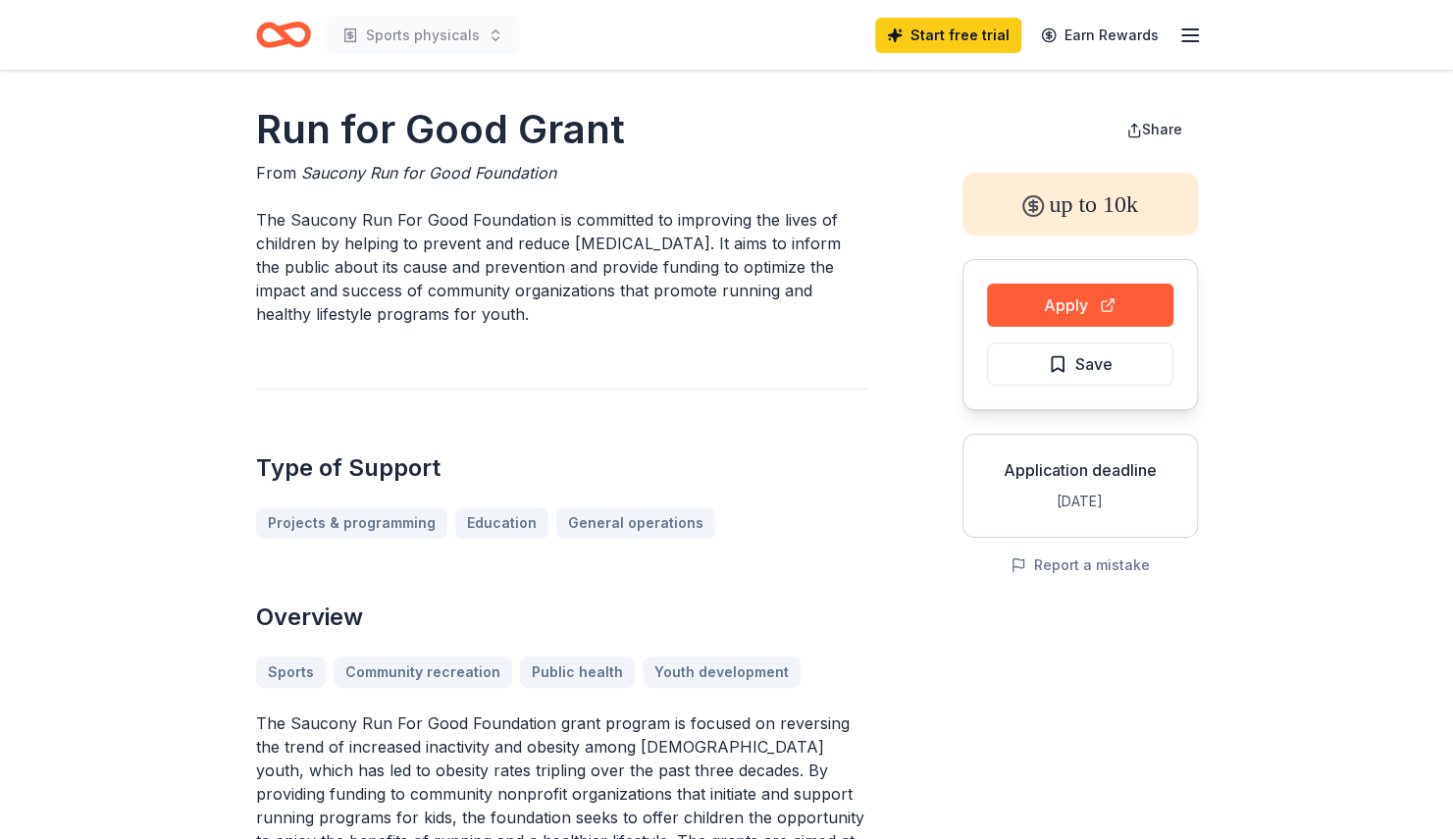
scroll to position [0, 0]
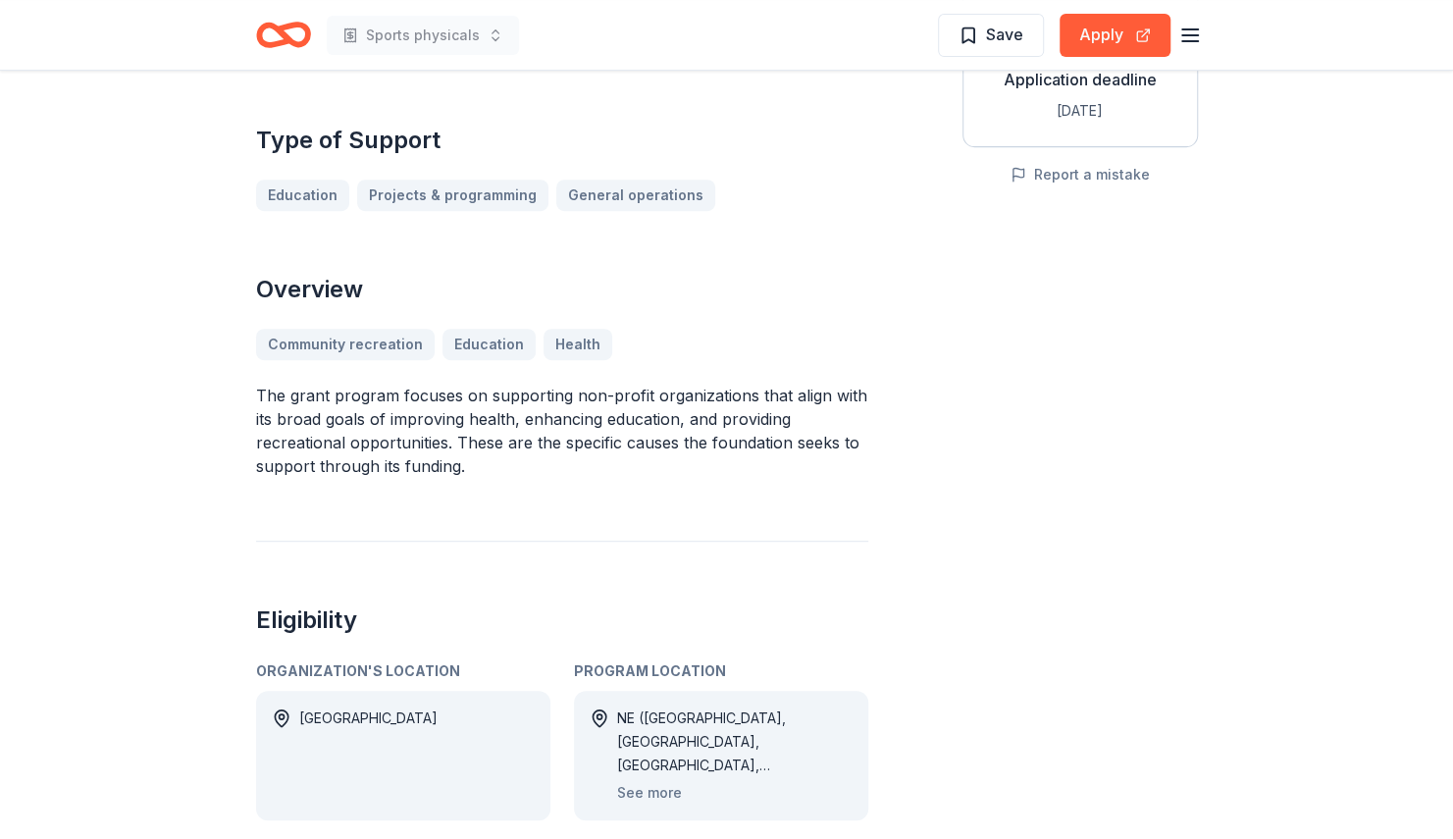
scroll to position [402, 0]
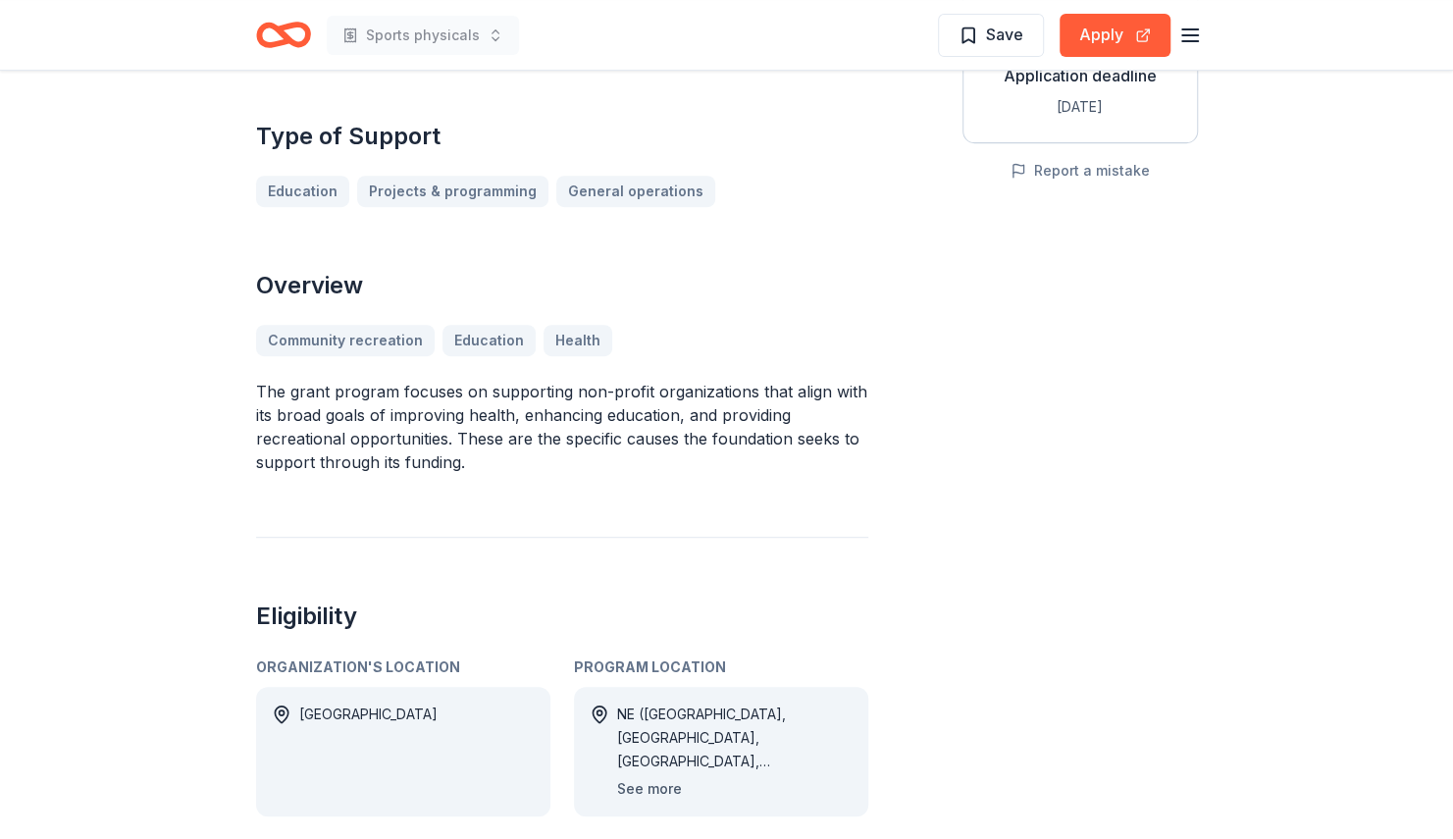
click at [659, 777] on button "See more" at bounding box center [649, 789] width 65 height 24
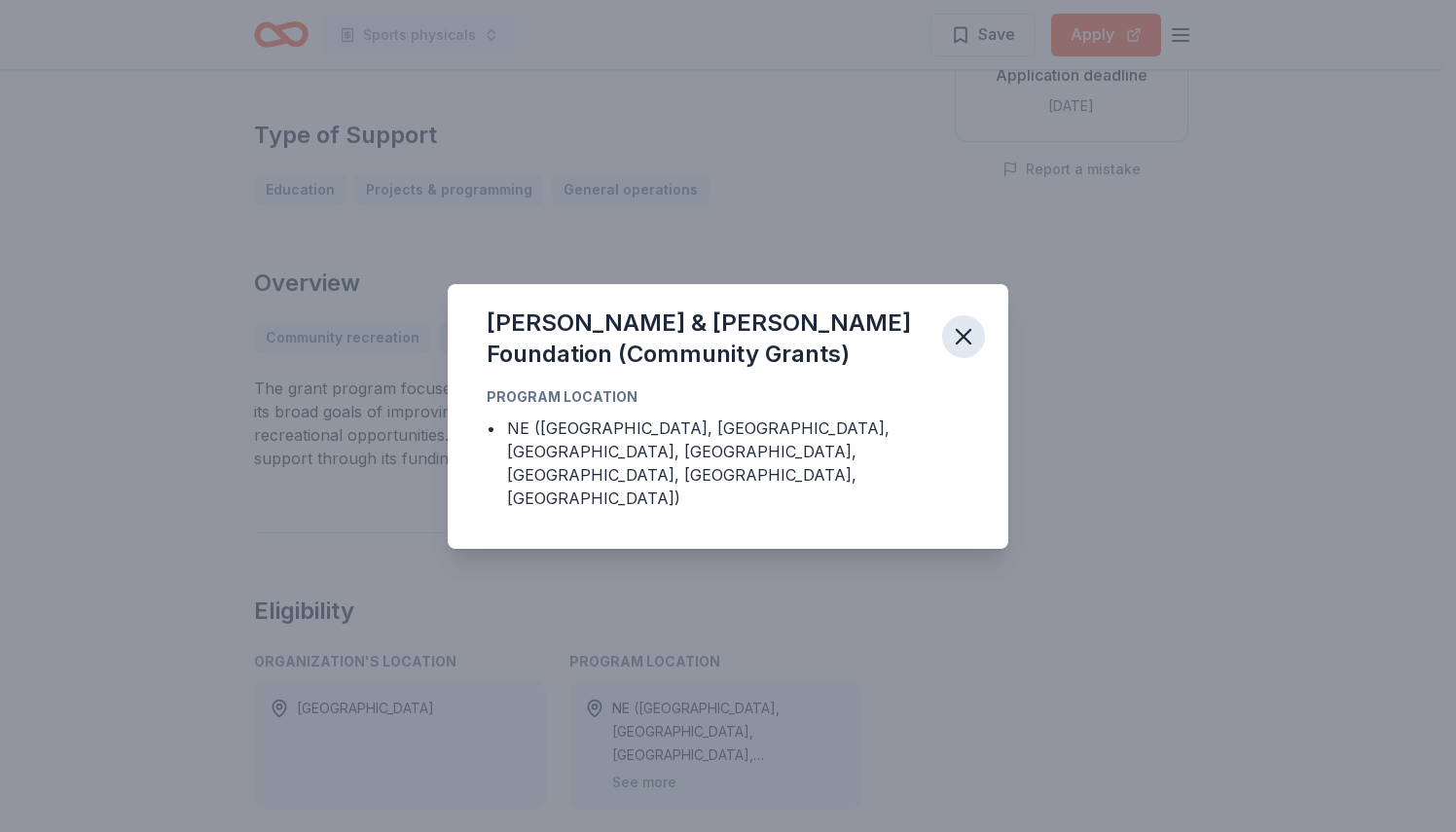
click at [971, 350] on icon "button" at bounding box center [962, 336] width 27 height 27
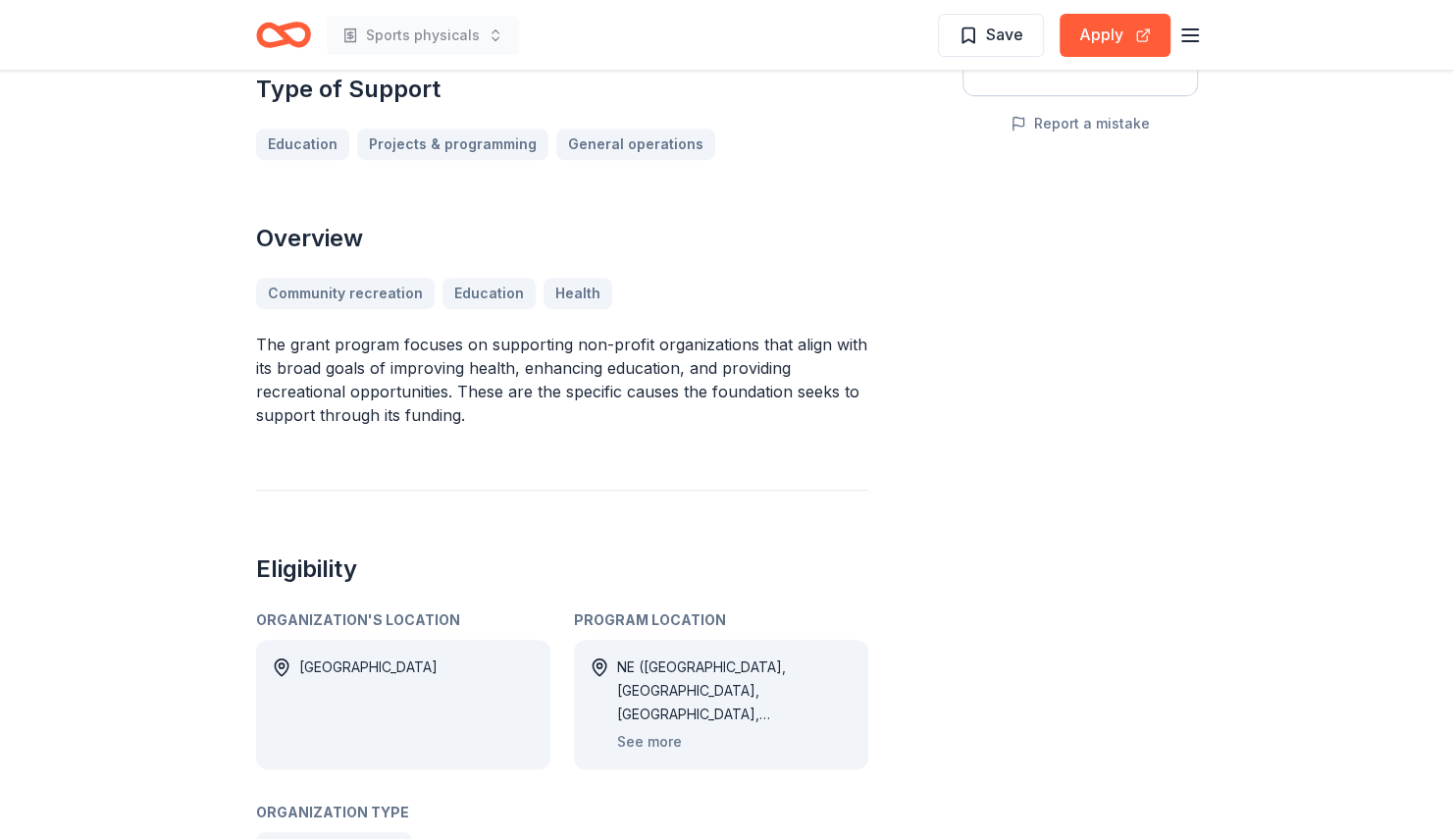
scroll to position [485, 0]
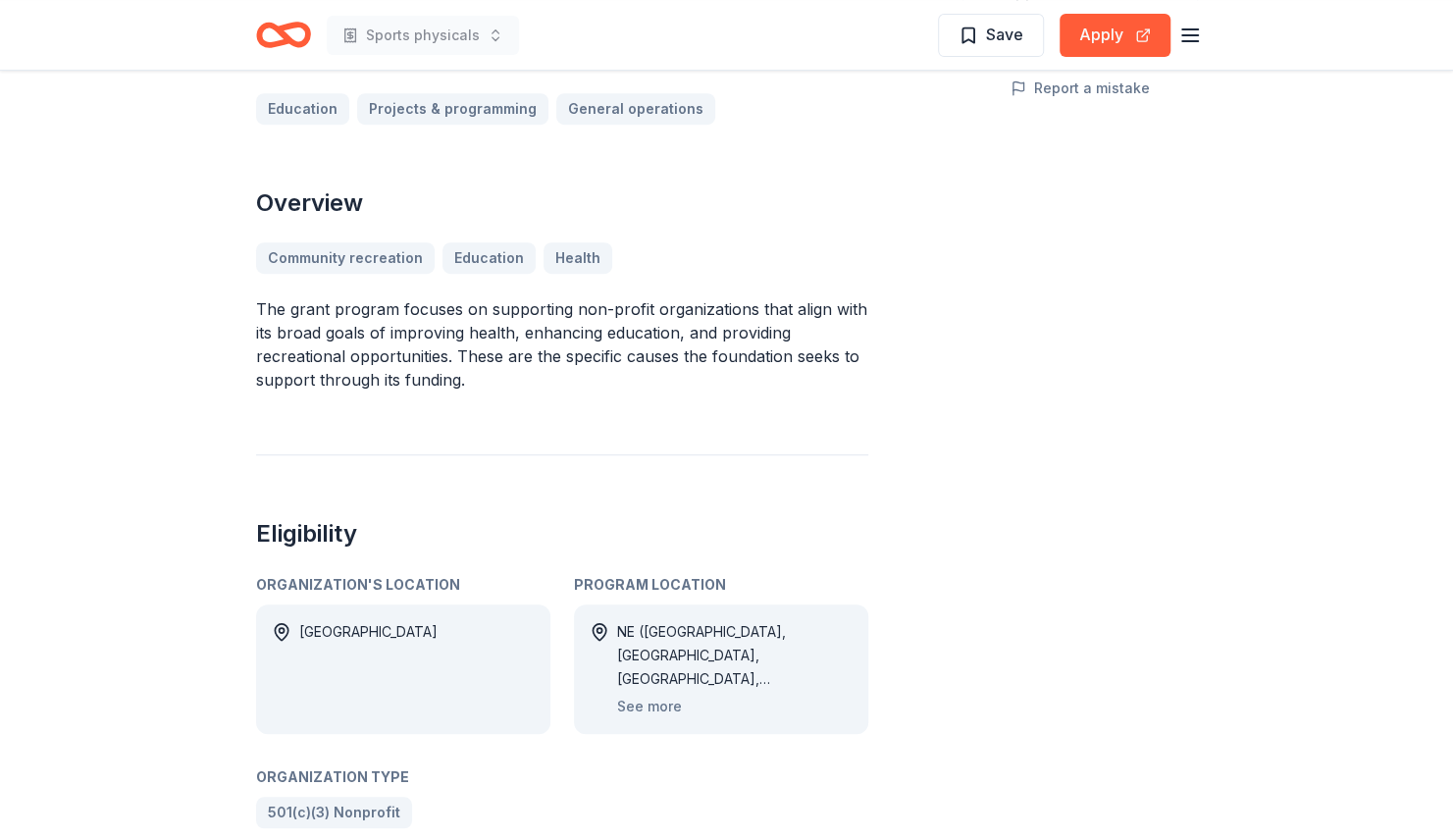
drag, startPoint x: 257, startPoint y: 226, endPoint x: 367, endPoint y: 279, distance: 122.0
click at [367, 297] on p "The grant program focuses on supporting non-profit organizations that align wit…" at bounding box center [562, 344] width 612 height 94
drag, startPoint x: 259, startPoint y: 227, endPoint x: 341, endPoint y: 252, distance: 86.3
click at [341, 297] on p "The grant program focuses on supporting non-profit organizations that align wit…" at bounding box center [562, 344] width 612 height 94
drag, startPoint x: 485, startPoint y: 294, endPoint x: 334, endPoint y: 263, distance: 154.3
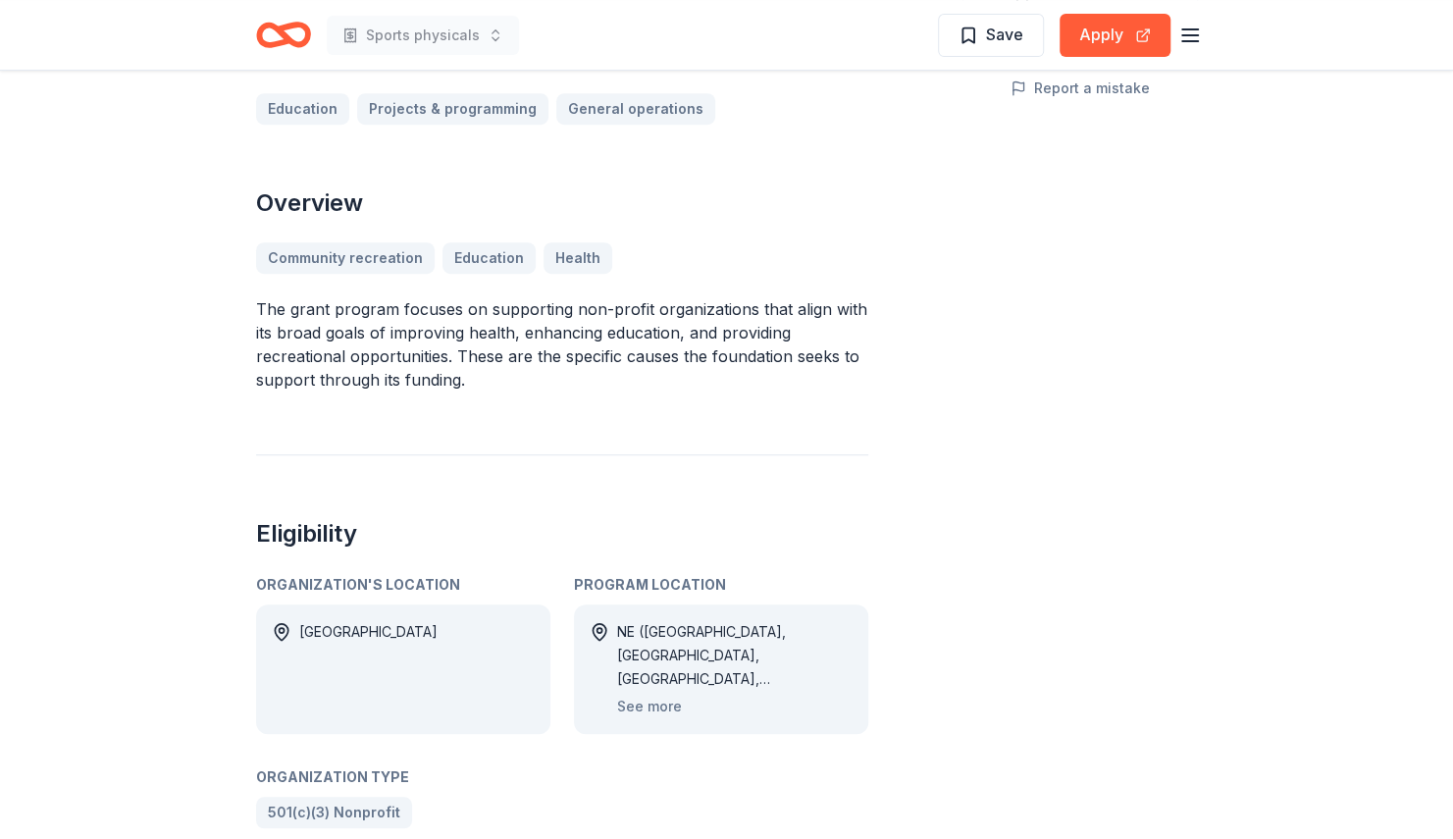
click at [334, 297] on p "The grant program focuses on supporting non-profit organizations that align wit…" at bounding box center [562, 344] width 612 height 94
click at [1307, 267] on div "Jim B. & Lillian F. Cooper Foundation (Community Grants) From Jim B. & Lillian …" at bounding box center [726, 645] width 1453 height 2119
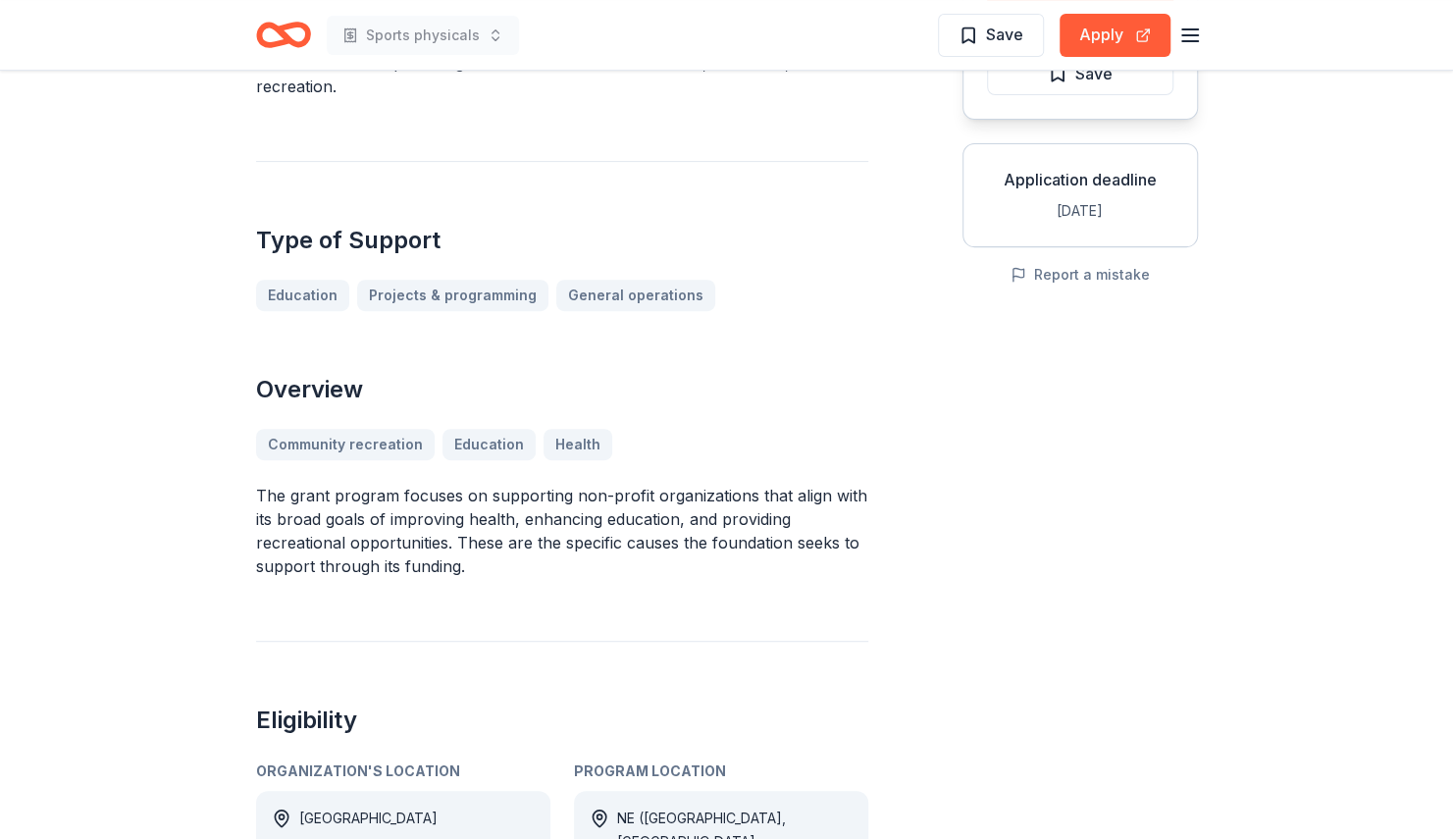
scroll to position [292, 0]
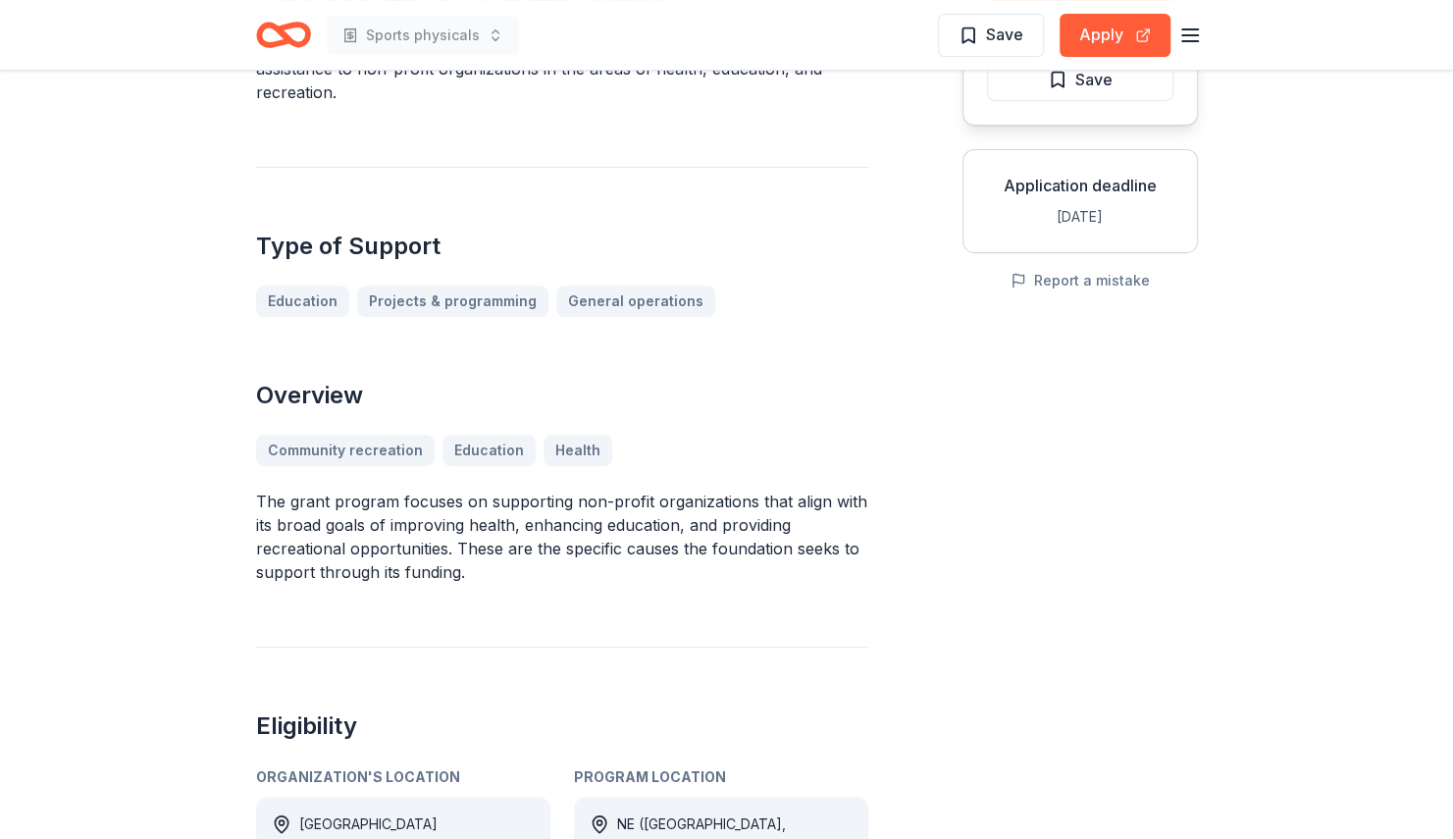
drag, startPoint x: 251, startPoint y: 405, endPoint x: 435, endPoint y: 441, distance: 187.0
click at [435, 441] on div "Jim B. & Lillian F. Cooper Foundation (Community Grants) From Jim B. & Lillian …" at bounding box center [727, 837] width 1005 height 2119
click at [438, 490] on p "The grant program focuses on supporting non-profit organizations that align wit…" at bounding box center [562, 537] width 612 height 94
drag, startPoint x: 1450, startPoint y: 239, endPoint x: 1456, endPoint y: 206, distance: 33.9
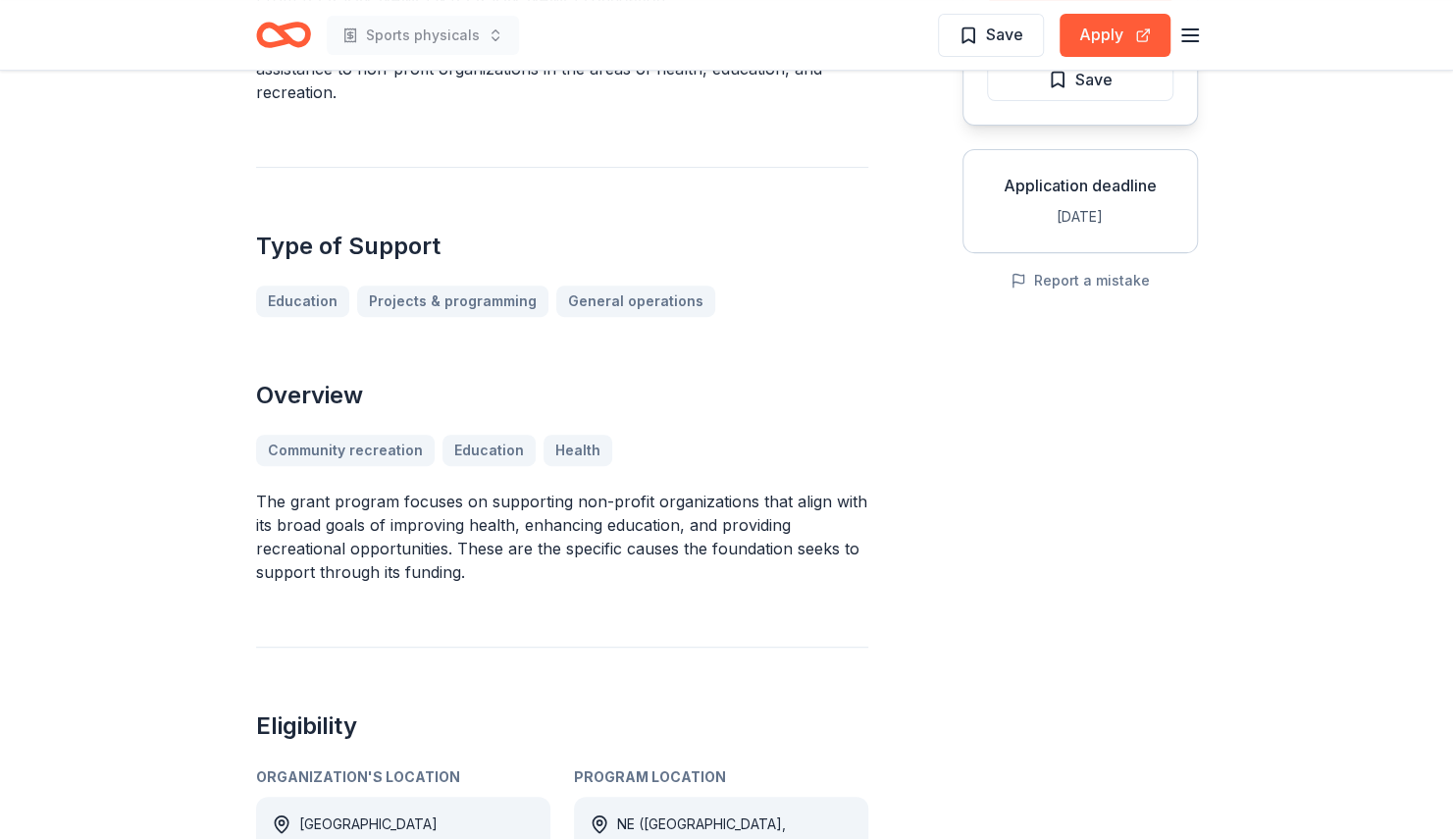
click at [1452, 204] on html "Sports physicals Save Apply Jim B. & Lillian F. Cooper Foundation (Community Gr…" at bounding box center [726, 127] width 1453 height 839
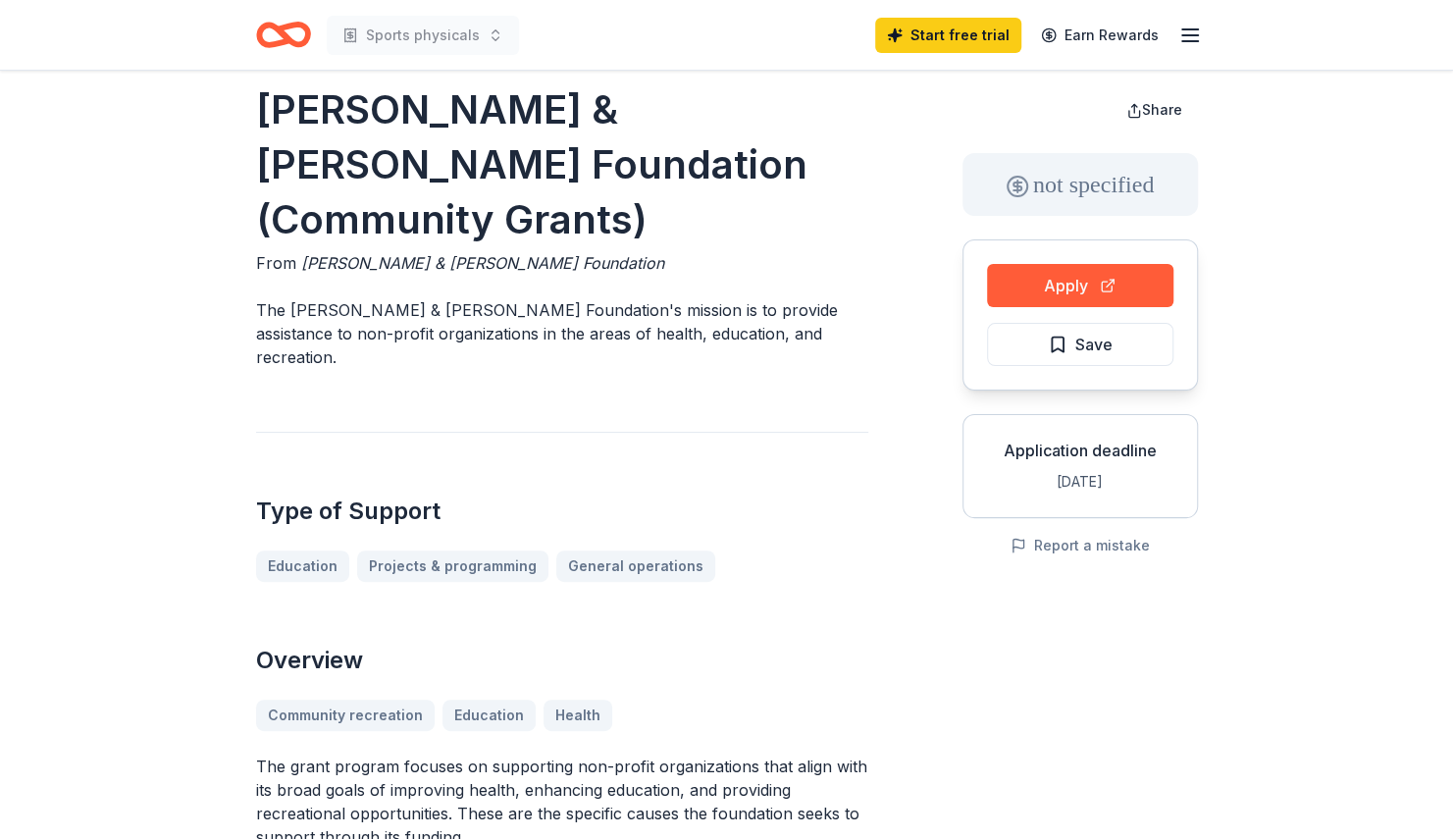
scroll to position [18, 0]
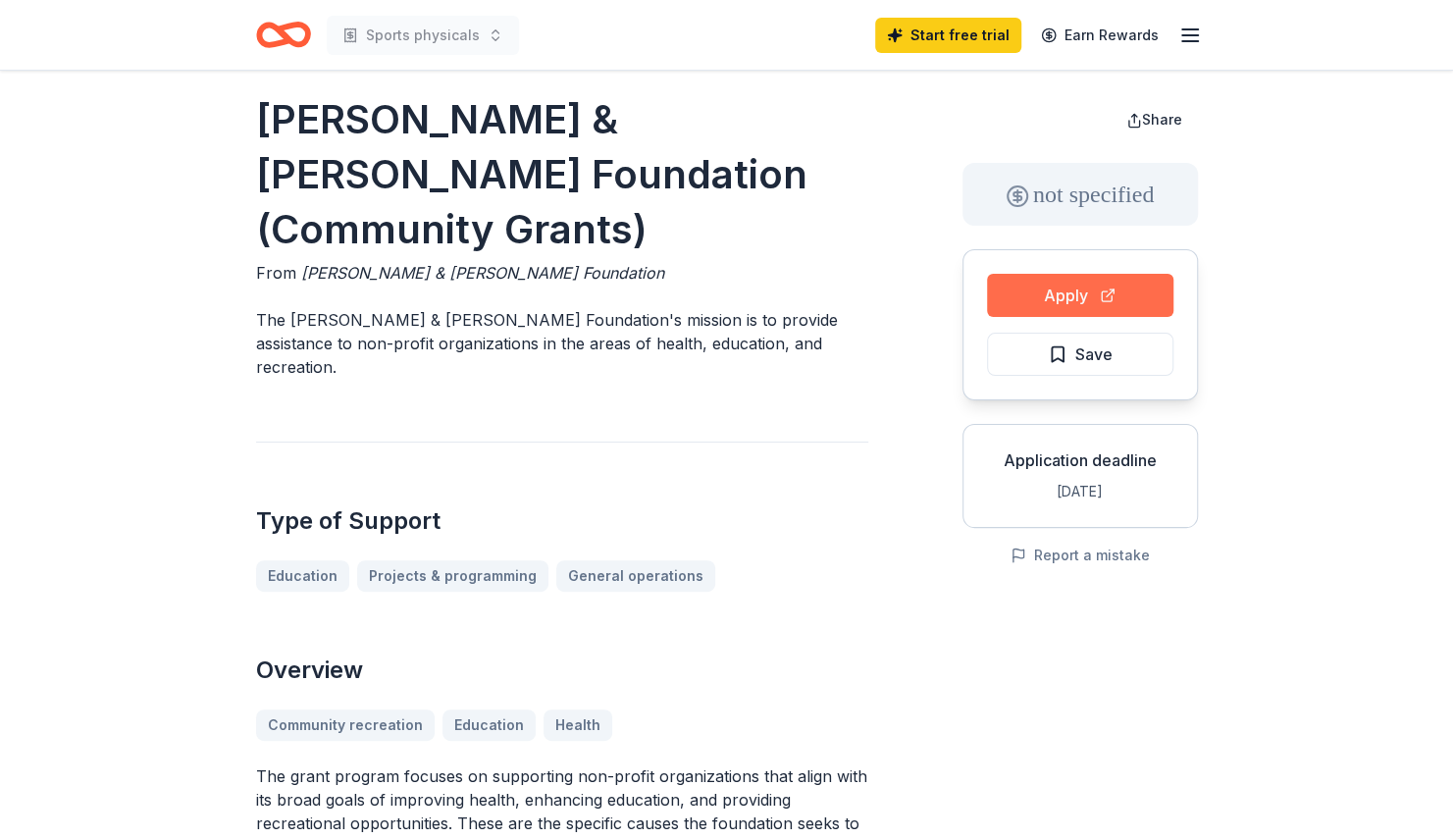
click at [1097, 288] on button "Apply" at bounding box center [1080, 295] width 186 height 43
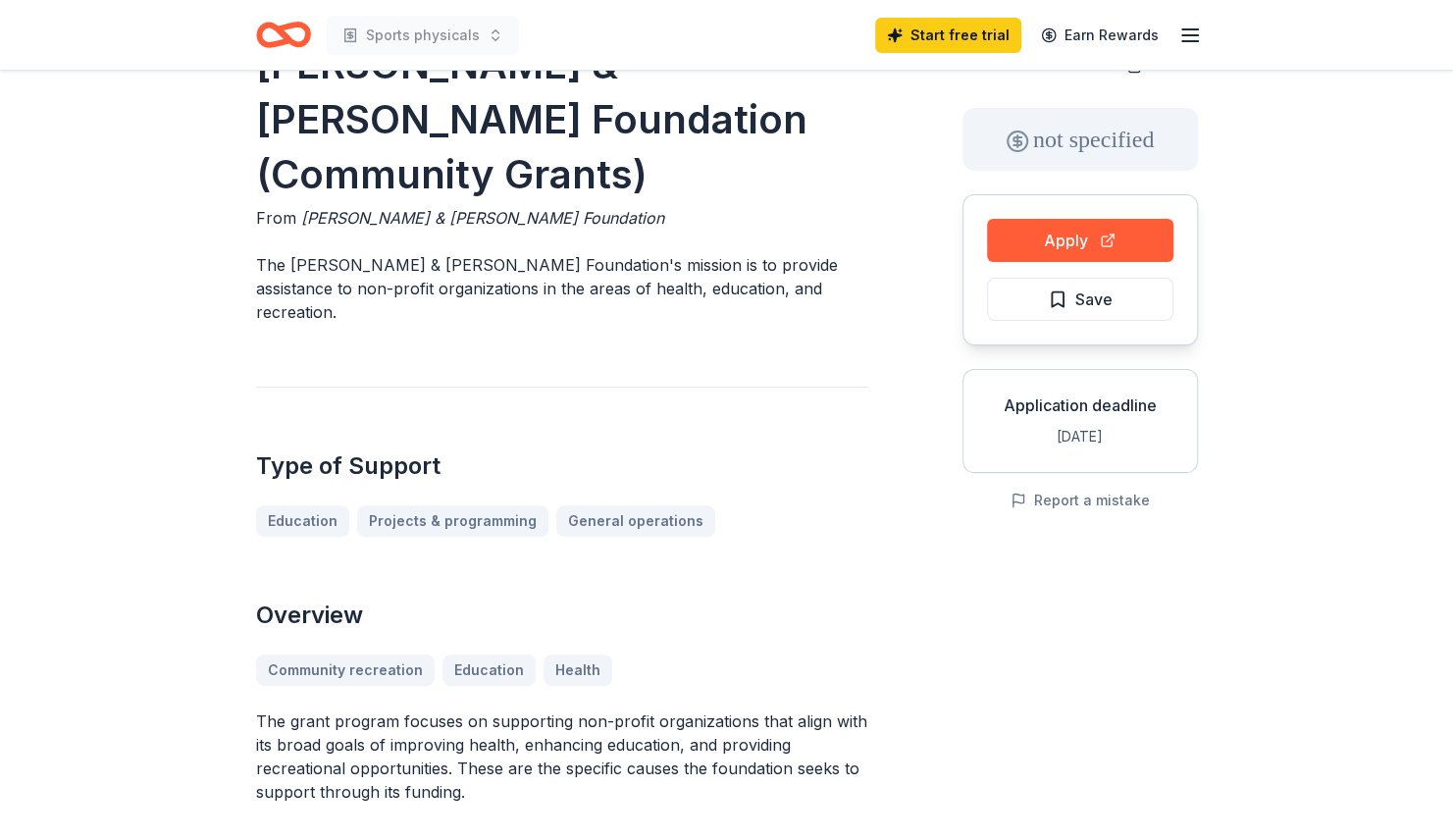
scroll to position [63, 0]
